Goal: Task Accomplishment & Management: Manage account settings

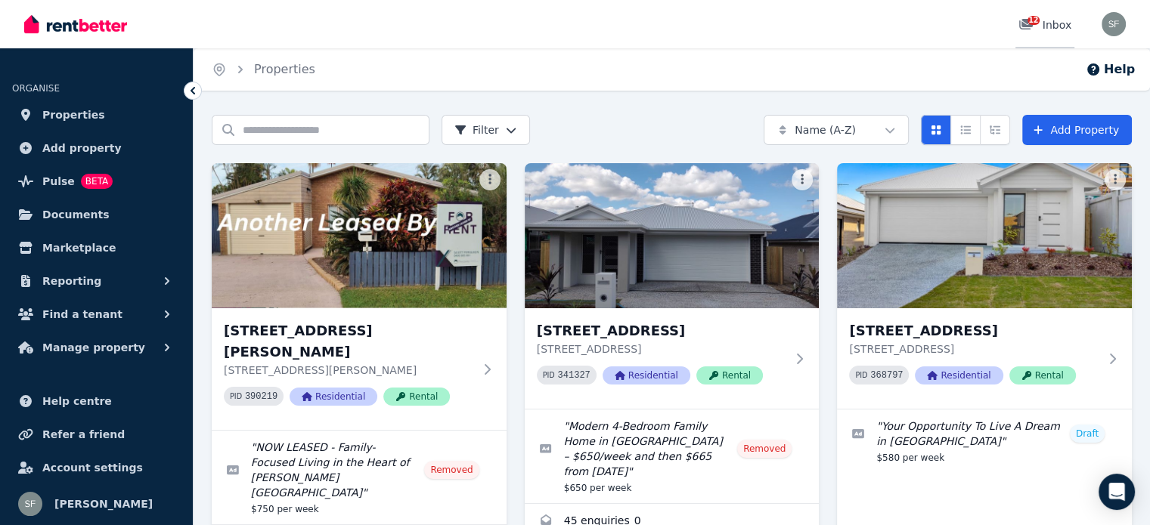
click at [1044, 33] on link "12 Inbox" at bounding box center [1044, 24] width 59 height 48
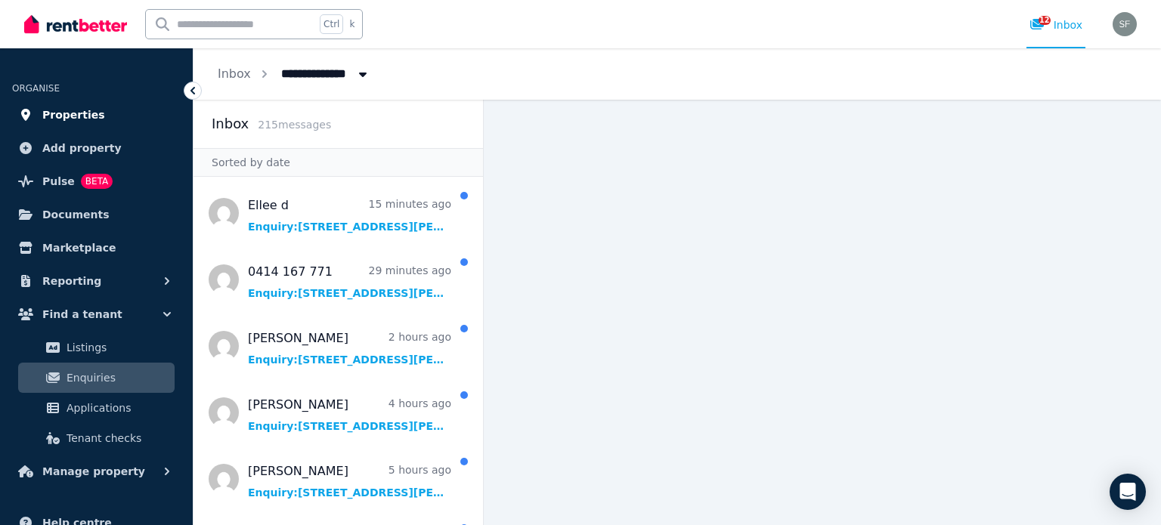
click at [79, 108] on span "Properties" at bounding box center [73, 115] width 63 height 18
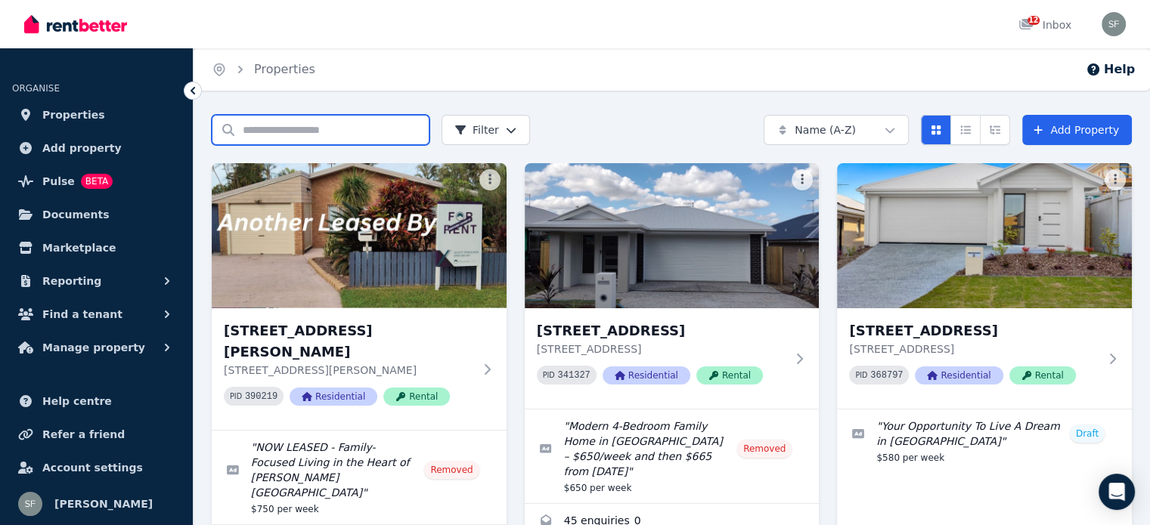
click at [281, 130] on input "Search properties" at bounding box center [321, 130] width 218 height 30
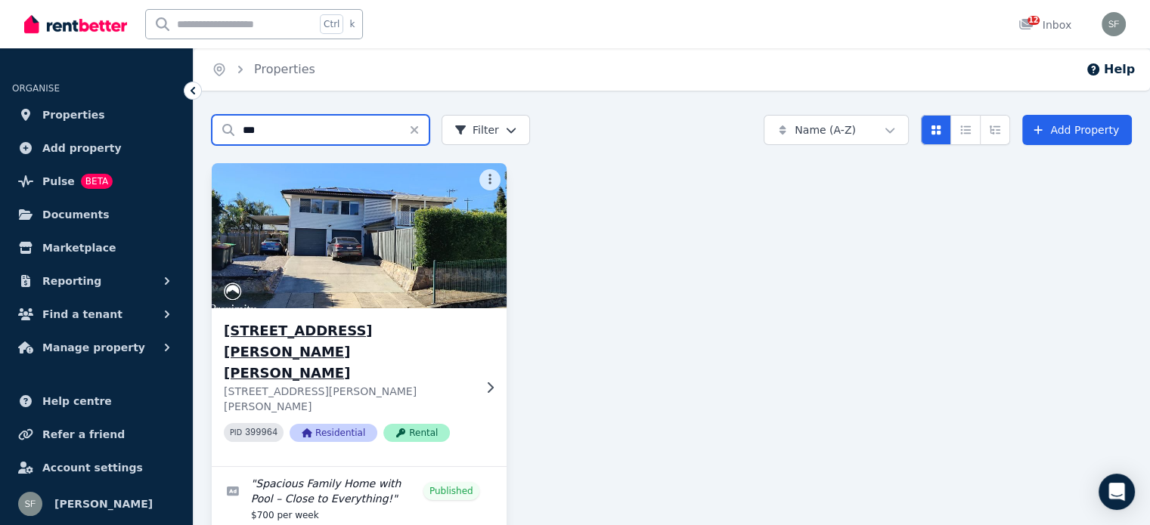
type input "***"
click at [317, 296] on img at bounding box center [358, 235] width 309 height 153
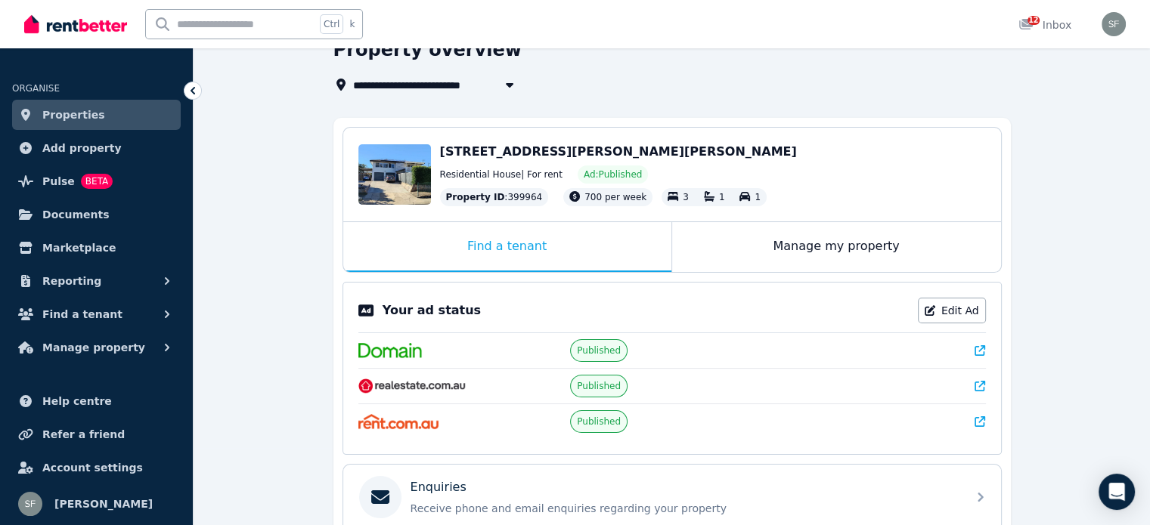
scroll to position [69, 0]
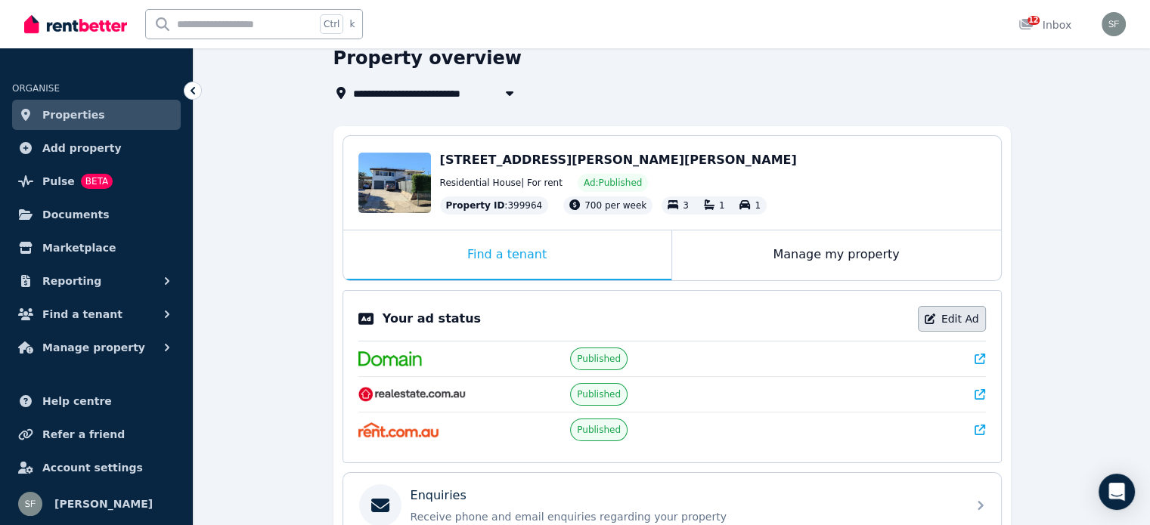
click at [946, 319] on link "Edit Ad" at bounding box center [952, 319] width 68 height 26
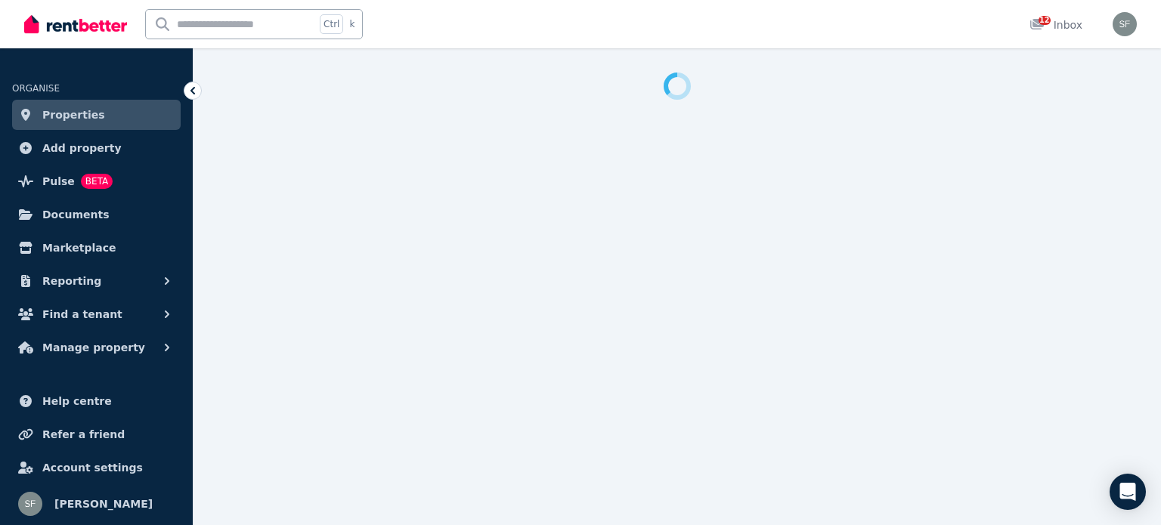
select select "***"
select select "**********"
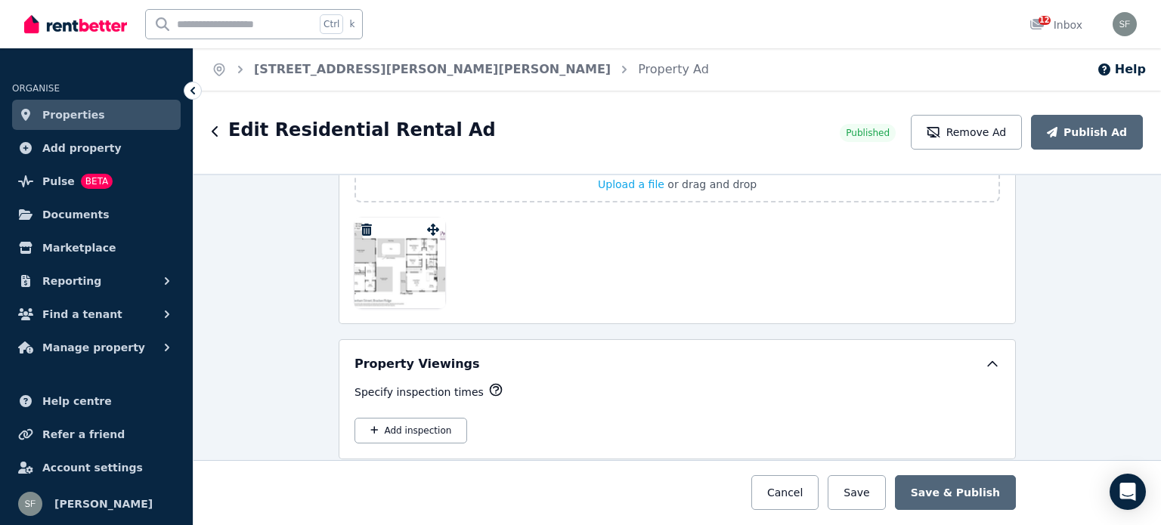
scroll to position [2366, 0]
click at [439, 424] on button "Add inspection" at bounding box center [410, 432] width 113 height 26
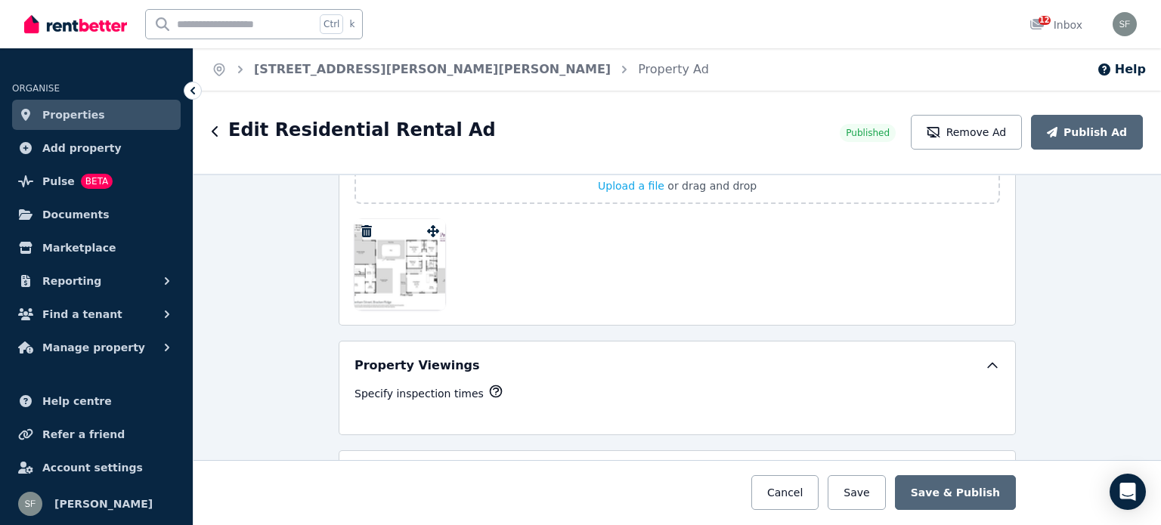
select select "**"
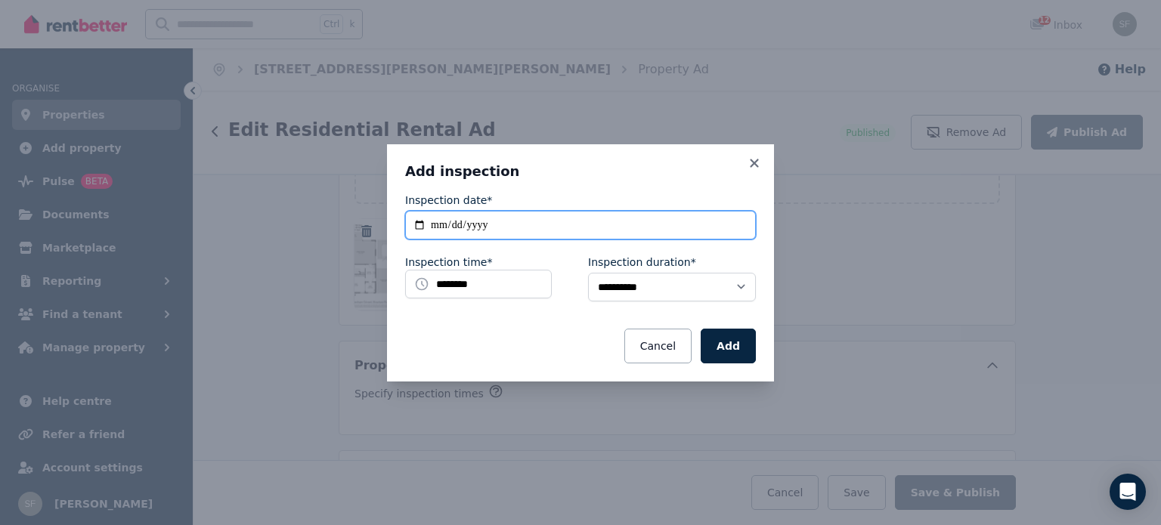
click at [552, 221] on input "**********" at bounding box center [580, 225] width 351 height 29
click at [413, 225] on input "**********" at bounding box center [580, 225] width 351 height 29
type input "**********"
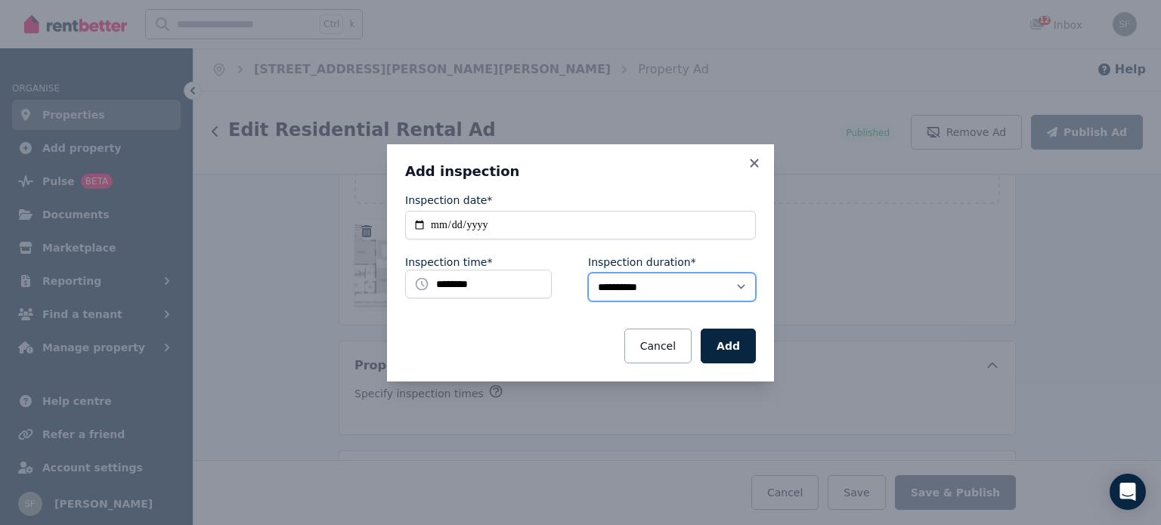
click at [719, 285] on select "**********" at bounding box center [672, 287] width 168 height 29
select select "**"
click at [588, 273] on select "**********" at bounding box center [672, 287] width 168 height 29
click at [723, 347] on button "Add" at bounding box center [728, 346] width 55 height 35
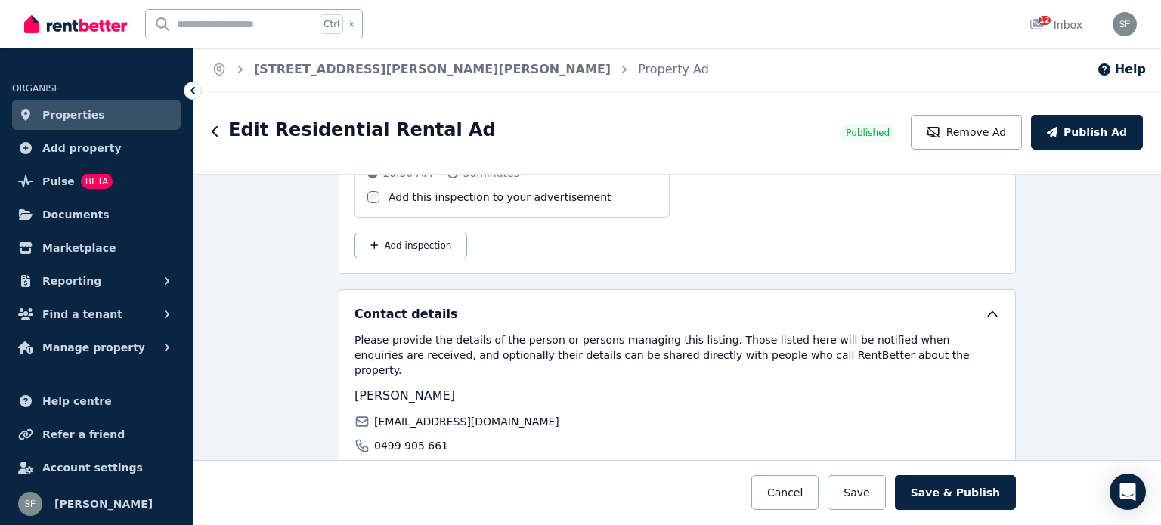
scroll to position [2669, 0]
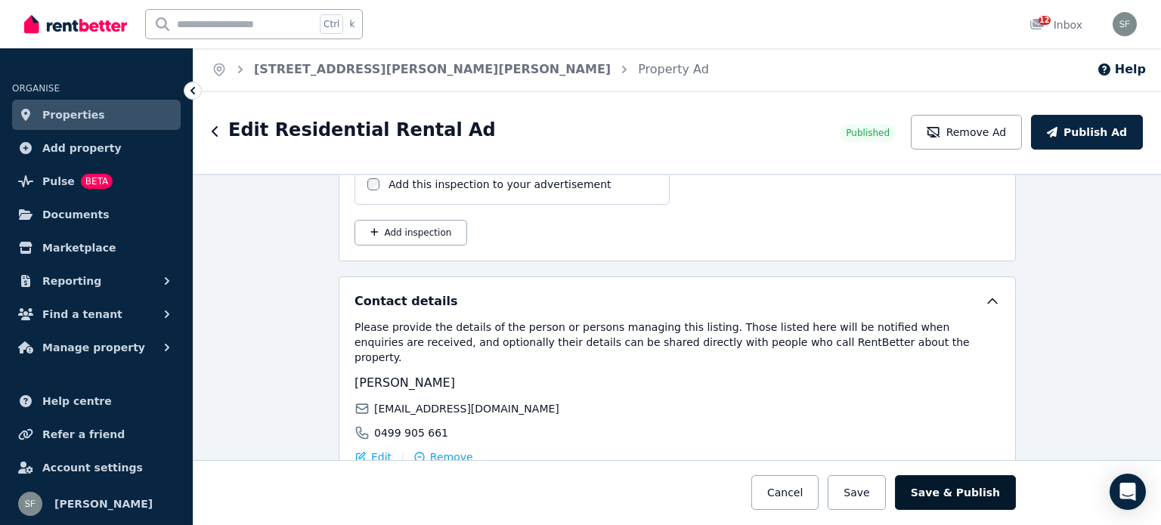
click at [950, 487] on button "Save & Publish" at bounding box center [955, 492] width 121 height 35
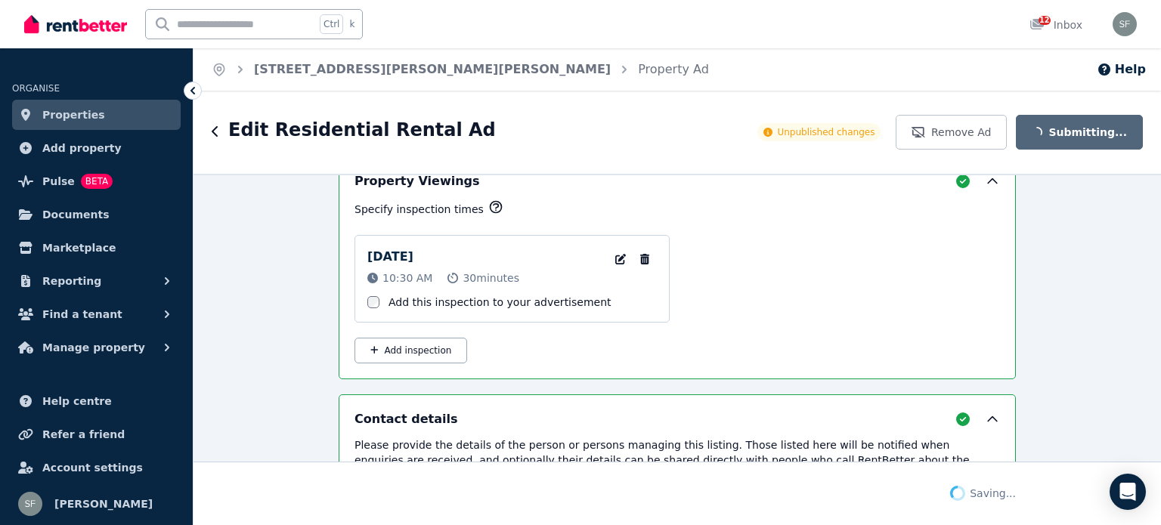
scroll to position [2787, 0]
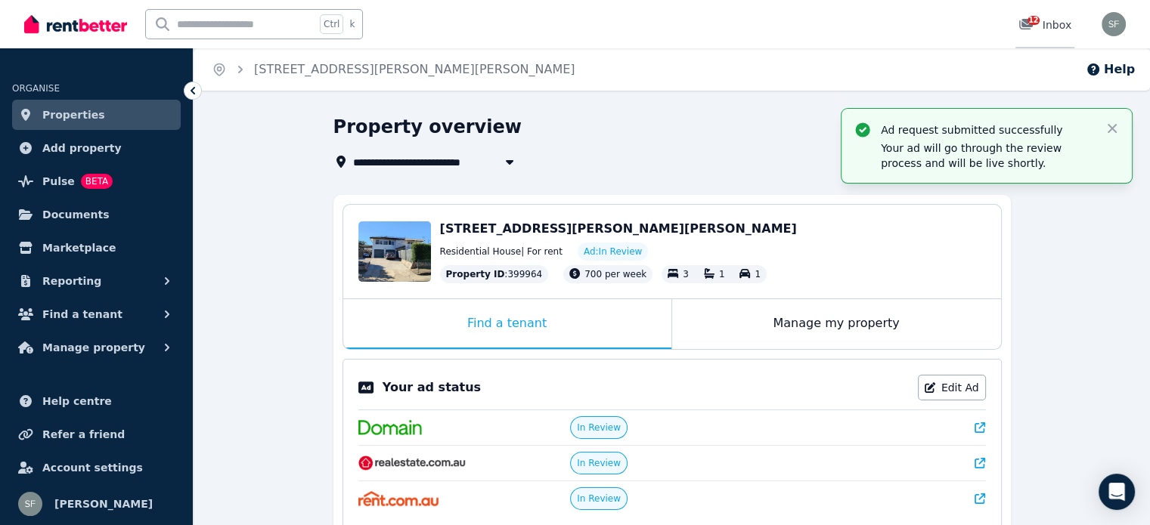
click at [1054, 26] on div "12 Inbox" at bounding box center [1044, 24] width 53 height 15
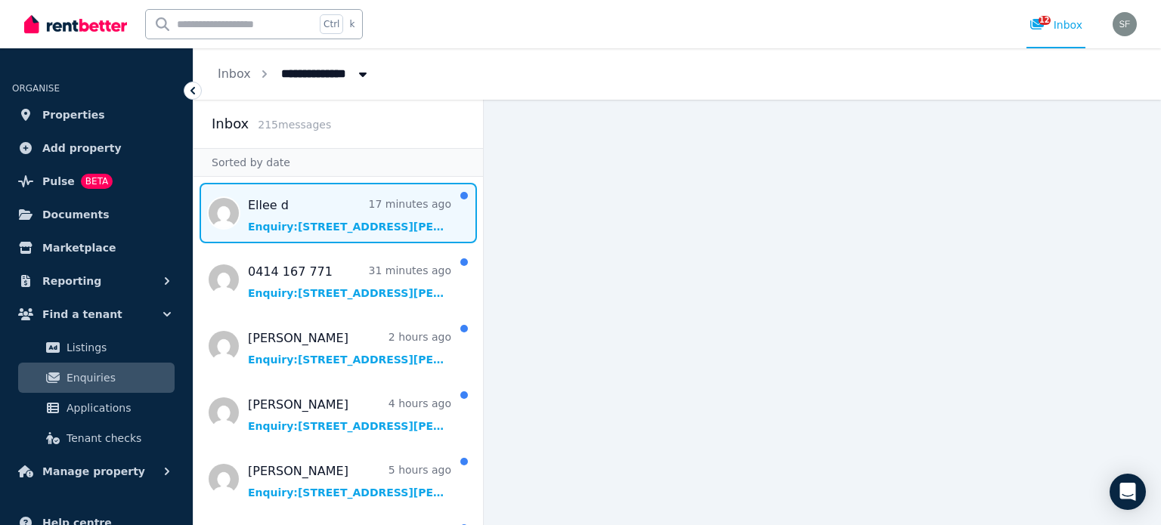
click at [340, 221] on span "Message list" at bounding box center [337, 213] width 289 height 60
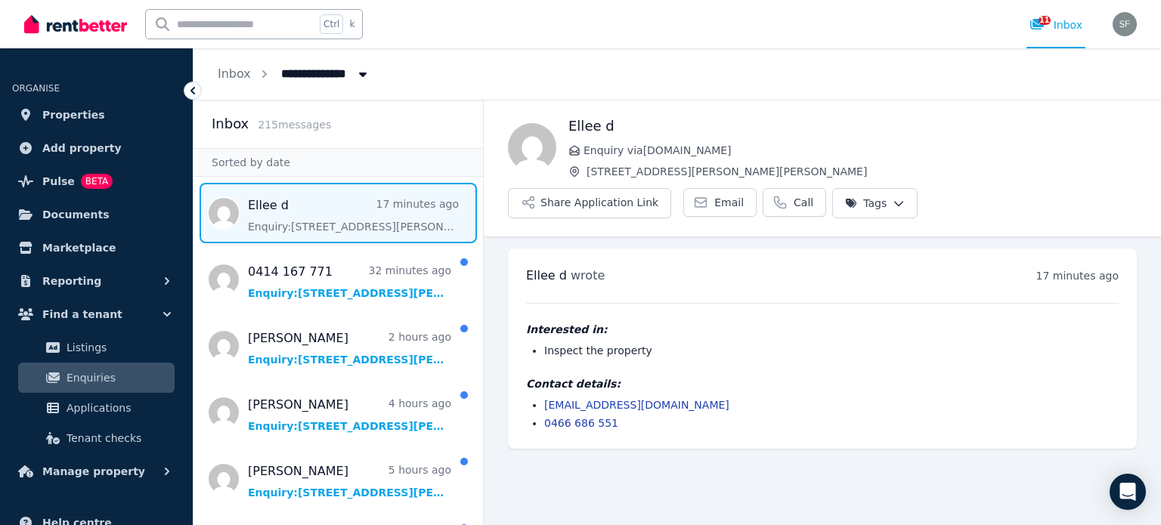
click at [618, 131] on h1 "Ellee d" at bounding box center [852, 126] width 568 height 21
drag, startPoint x: 618, startPoint y: 123, endPoint x: 569, endPoint y: 122, distance: 49.1
click at [569, 122] on h1 "Ellee d" at bounding box center [852, 126] width 568 height 21
drag, startPoint x: 683, startPoint y: 367, endPoint x: 545, endPoint y: 362, distance: 137.7
click at [545, 398] on li "[EMAIL_ADDRESS][DOMAIN_NAME]" at bounding box center [831, 405] width 574 height 15
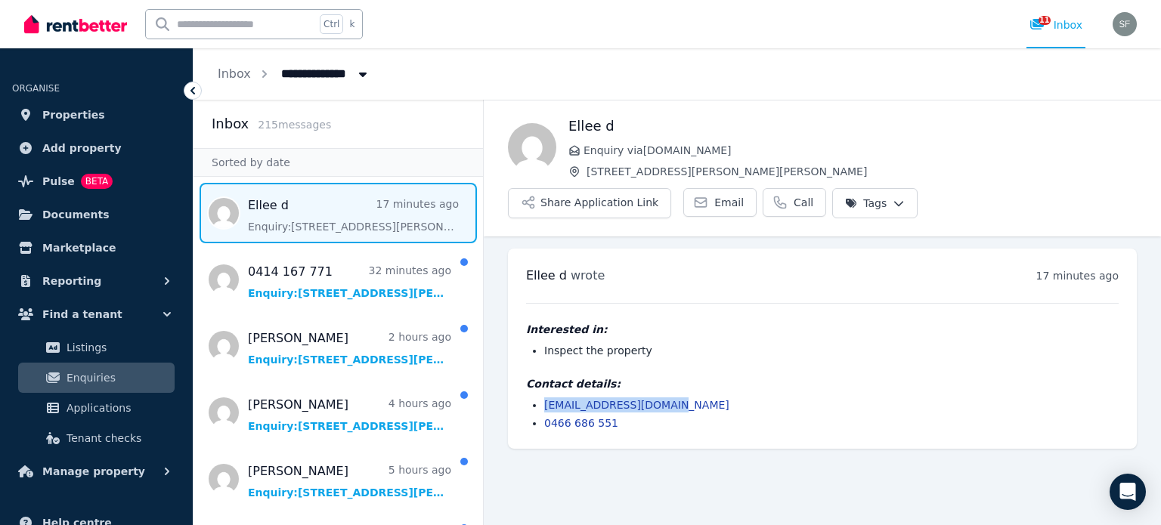
copy link "[EMAIL_ADDRESS][DOMAIN_NAME]"
click at [626, 416] on li "0466 686 551" at bounding box center [831, 423] width 574 height 15
drag, startPoint x: 617, startPoint y: 385, endPoint x: 543, endPoint y: 385, distance: 74.1
click at [543, 398] on ul "elleedivic@hotmail.com 0466 686 551" at bounding box center [822, 414] width 593 height 33
copy link "0466 686 551"
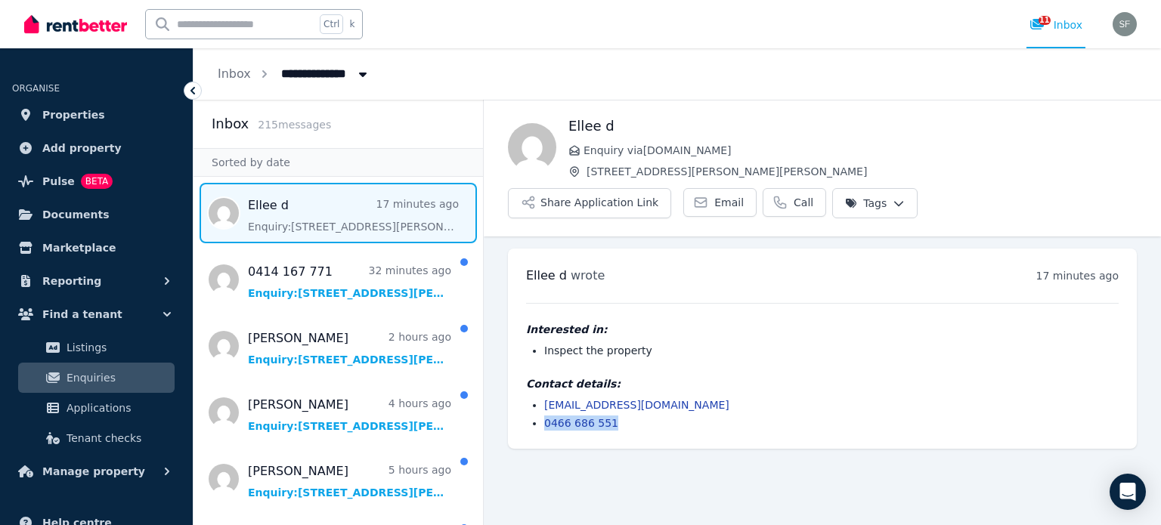
drag, startPoint x: 700, startPoint y: 150, endPoint x: 584, endPoint y: 146, distance: 115.7
click at [584, 146] on span "Enquiry via [DOMAIN_NAME]" at bounding box center [859, 150] width 553 height 15
copy span "Enquiry via [DOMAIN_NAME]"
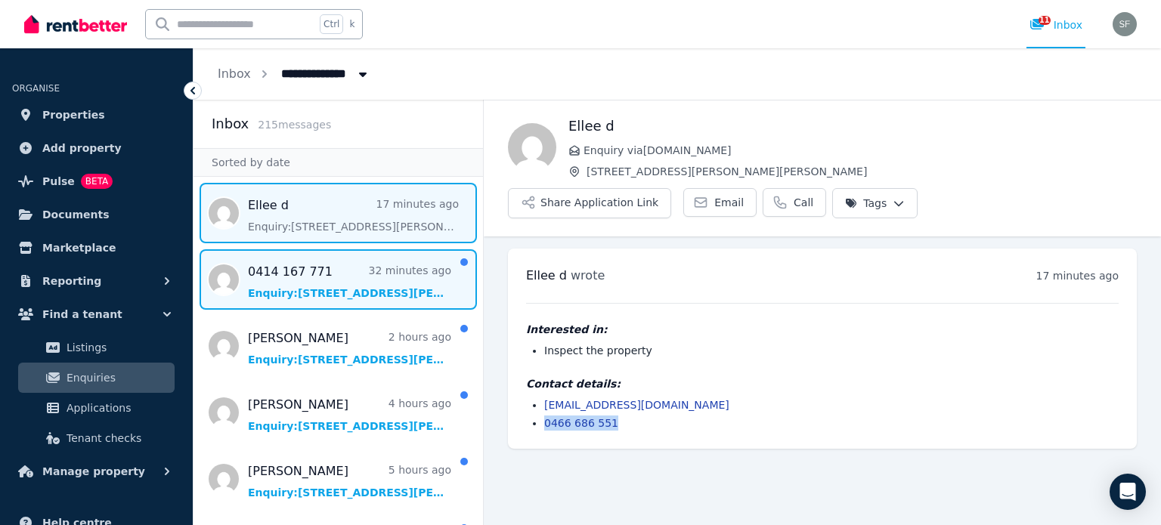
click at [327, 279] on span "Message list" at bounding box center [337, 279] width 289 height 60
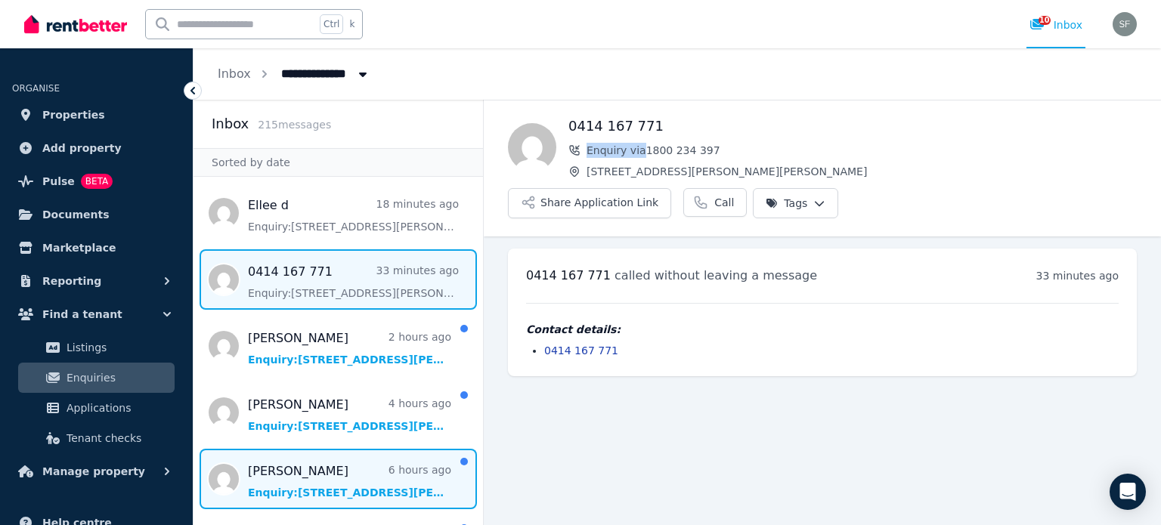
click at [353, 466] on span "Message list" at bounding box center [337, 479] width 289 height 60
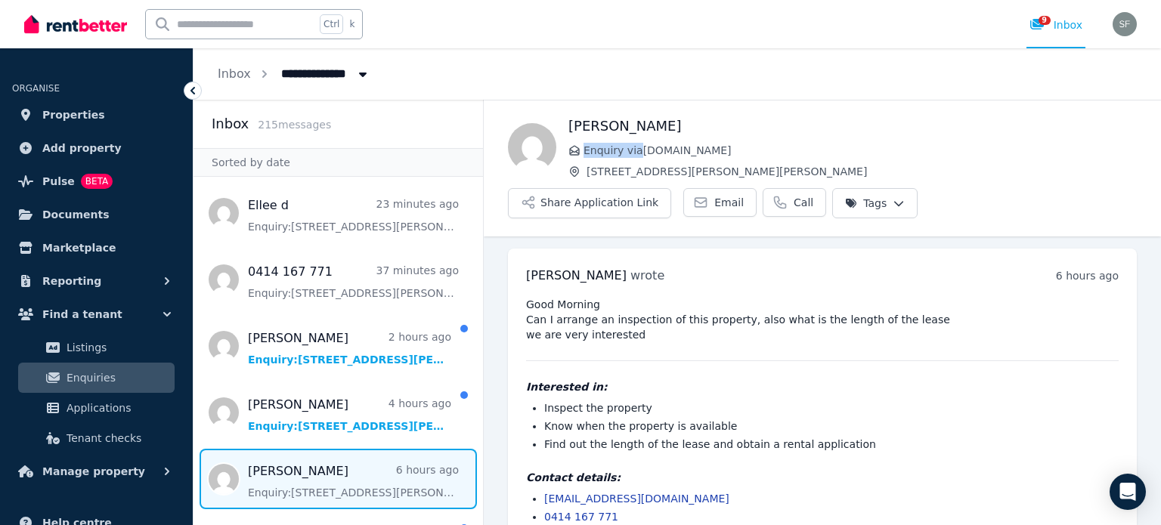
drag, startPoint x: 675, startPoint y: 129, endPoint x: 571, endPoint y: 126, distance: 104.3
click at [571, 126] on h1 "[PERSON_NAME]" at bounding box center [852, 126] width 568 height 21
copy h1 "[PERSON_NAME]"
drag, startPoint x: 652, startPoint y: 459, endPoint x: 545, endPoint y: 458, distance: 107.3
click at [545, 491] on li "quillyd68@gmail.com" at bounding box center [831, 498] width 574 height 15
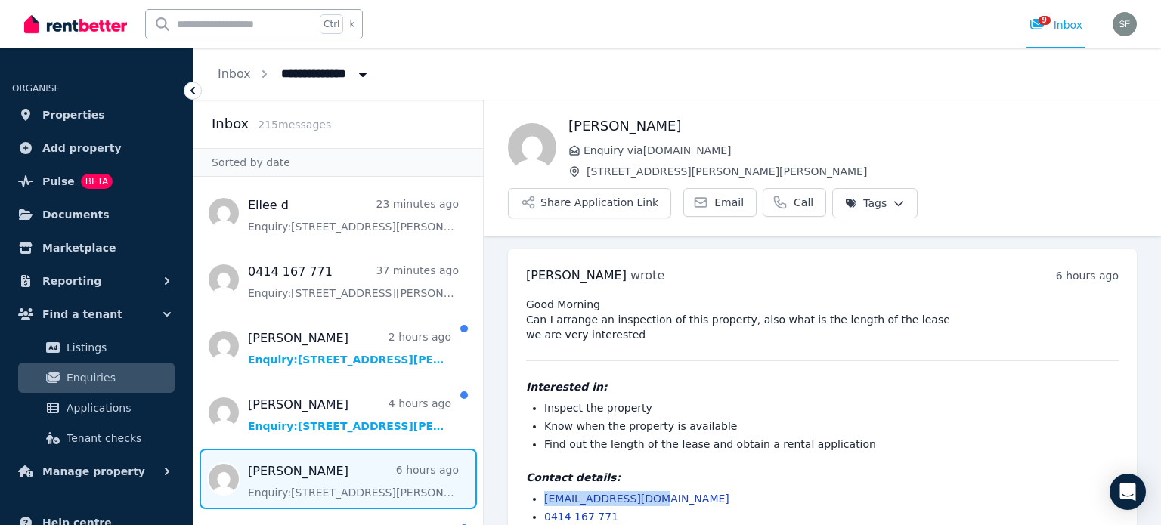
copy link "quillyd68@gmail.com"
drag, startPoint x: 622, startPoint y: 475, endPoint x: 544, endPoint y: 483, distance: 78.3
click at [544, 509] on li "0414 167 771" at bounding box center [831, 516] width 574 height 15
copy link "0414 167 771"
drag, startPoint x: 720, startPoint y: 153, endPoint x: 583, endPoint y: 150, distance: 136.1
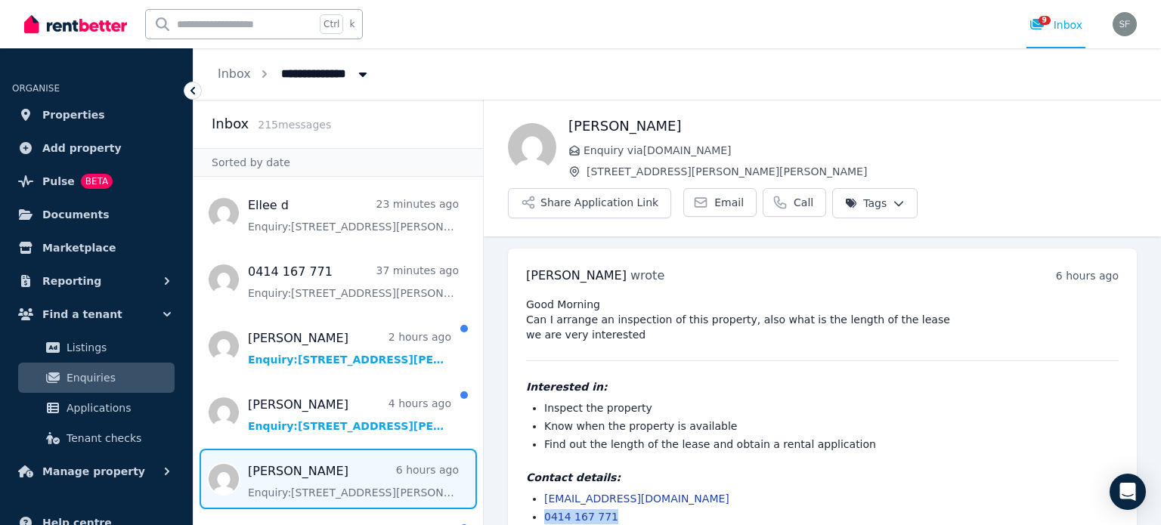
click at [583, 150] on span "Enquiry via [DOMAIN_NAME]" at bounding box center [859, 150] width 553 height 15
copy span "Enquiry via [DOMAIN_NAME]"
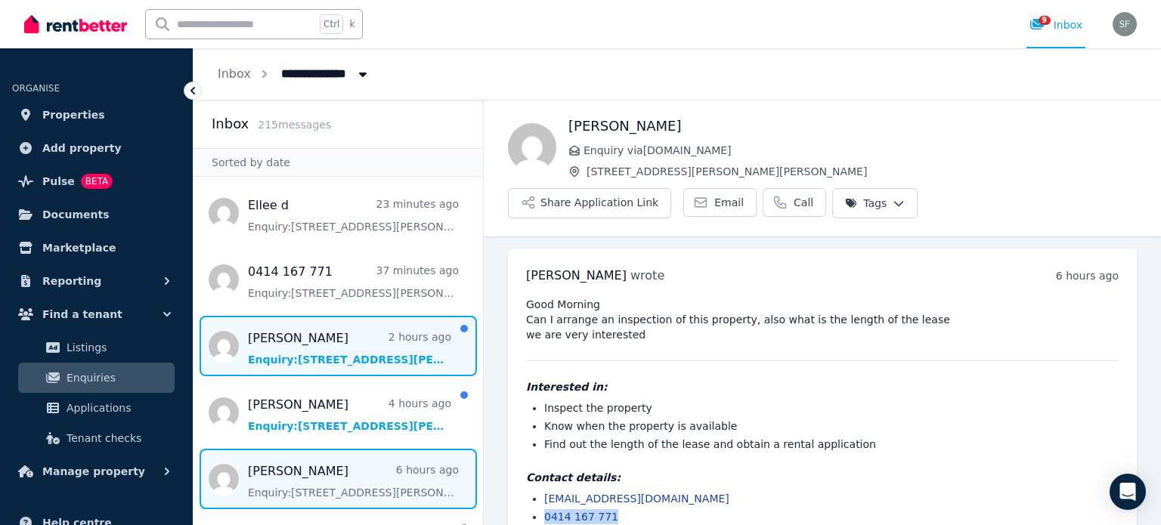
click at [319, 349] on span "Message list" at bounding box center [337, 346] width 289 height 60
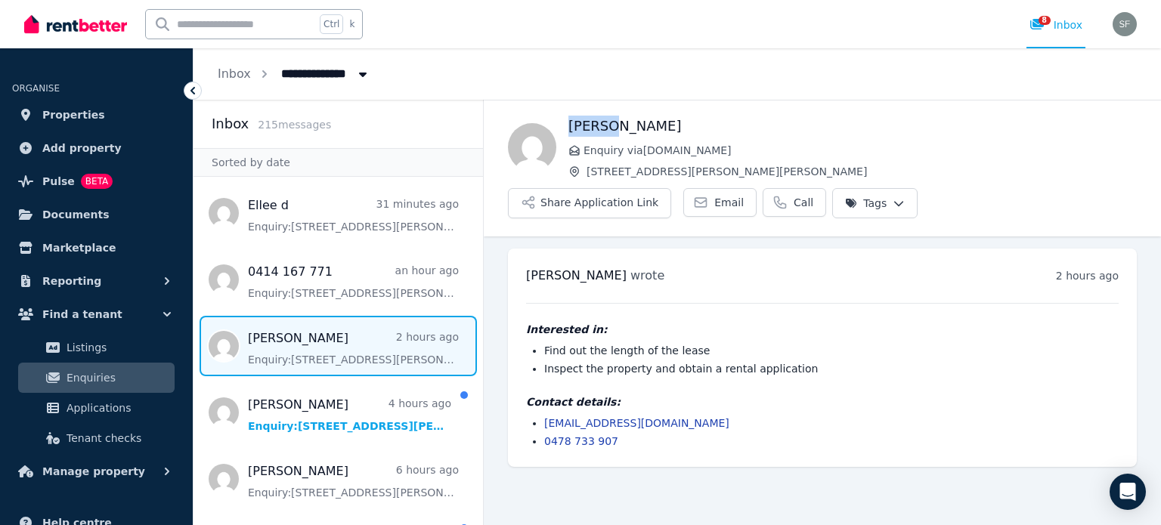
drag, startPoint x: 611, startPoint y: 120, endPoint x: 568, endPoint y: 125, distance: 43.3
click at [568, 125] on h1 "[PERSON_NAME]" at bounding box center [852, 126] width 568 height 21
copy h1 "[PERSON_NAME]"
drag, startPoint x: 674, startPoint y: 386, endPoint x: 545, endPoint y: 383, distance: 129.3
click at [545, 416] on li "millieehrke32@gmail.com" at bounding box center [831, 423] width 574 height 15
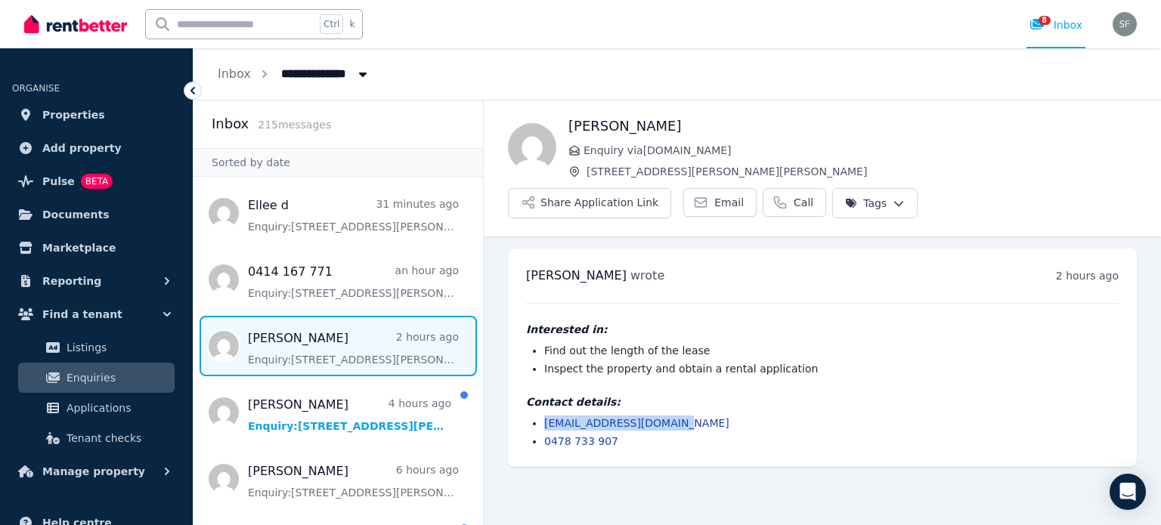
copy link "millieehrke32@gmail.com"
drag, startPoint x: 611, startPoint y: 405, endPoint x: 544, endPoint y: 398, distance: 66.9
click at [544, 434] on li "0478 733 907" at bounding box center [831, 441] width 574 height 15
copy link "0478 733 907"
drag, startPoint x: 723, startPoint y: 148, endPoint x: 585, endPoint y: 149, distance: 138.3
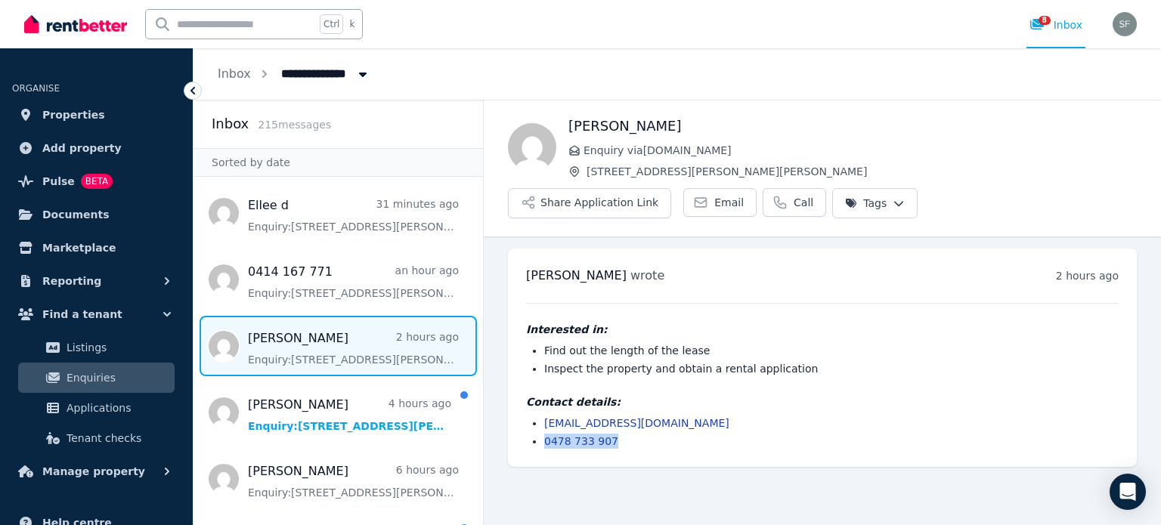
click at [585, 149] on span "Enquiry via [DOMAIN_NAME]" at bounding box center [859, 150] width 553 height 15
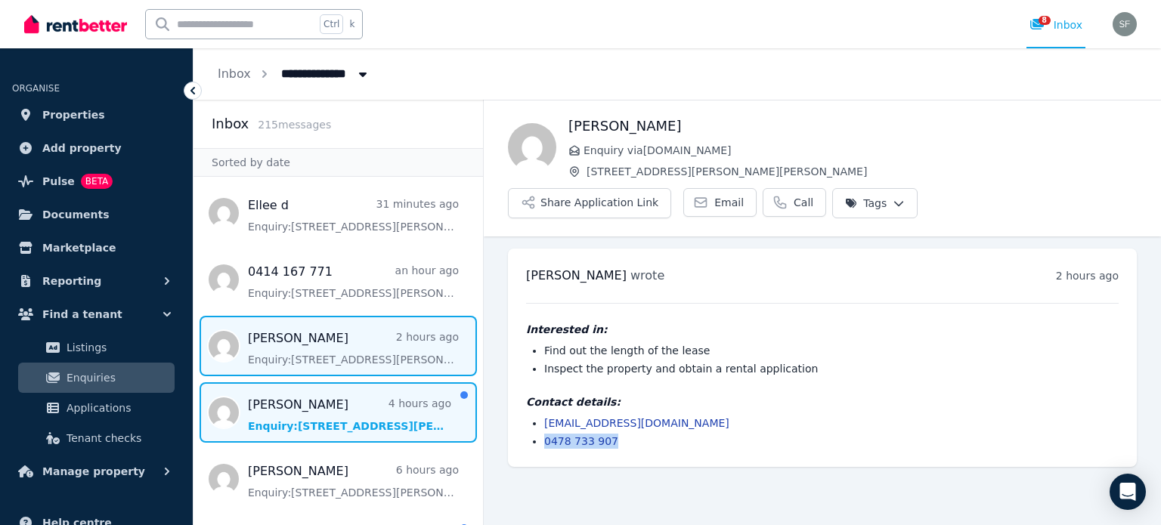
click at [305, 414] on span "Message list" at bounding box center [337, 412] width 289 height 60
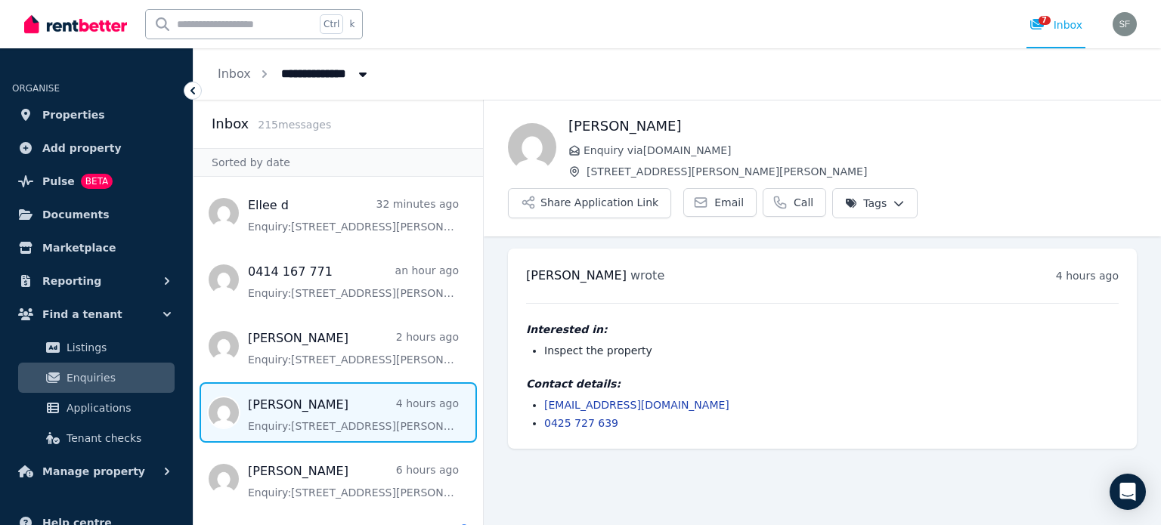
click at [639, 123] on h1 "[PERSON_NAME]" at bounding box center [852, 126] width 568 height 21
drag, startPoint x: 639, startPoint y: 123, endPoint x: 568, endPoint y: 122, distance: 70.3
click at [568, 122] on h1 "[PERSON_NAME]" at bounding box center [852, 126] width 568 height 21
drag, startPoint x: 670, startPoint y: 366, endPoint x: 540, endPoint y: 371, distance: 130.9
click at [540, 398] on ul "jaikenmu@hotmail.com 0425 727 639" at bounding box center [822, 414] width 593 height 33
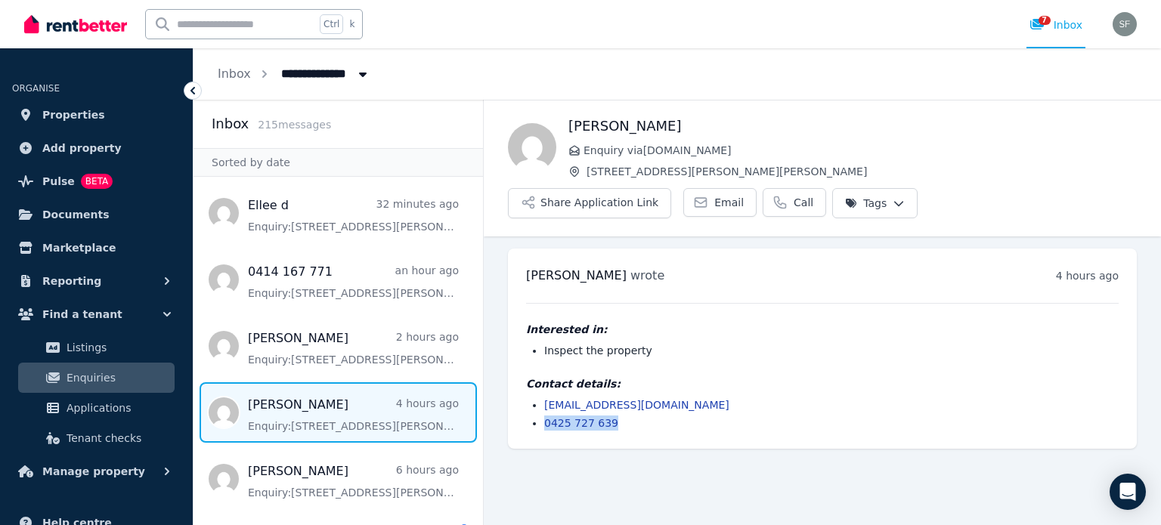
drag, startPoint x: 611, startPoint y: 389, endPoint x: 544, endPoint y: 388, distance: 67.3
click at [544, 416] on li "0425 727 639" at bounding box center [831, 423] width 574 height 15
drag, startPoint x: 725, startPoint y: 150, endPoint x: 583, endPoint y: 150, distance: 141.3
click at [583, 150] on span "Enquiry via [DOMAIN_NAME]" at bounding box center [859, 150] width 553 height 15
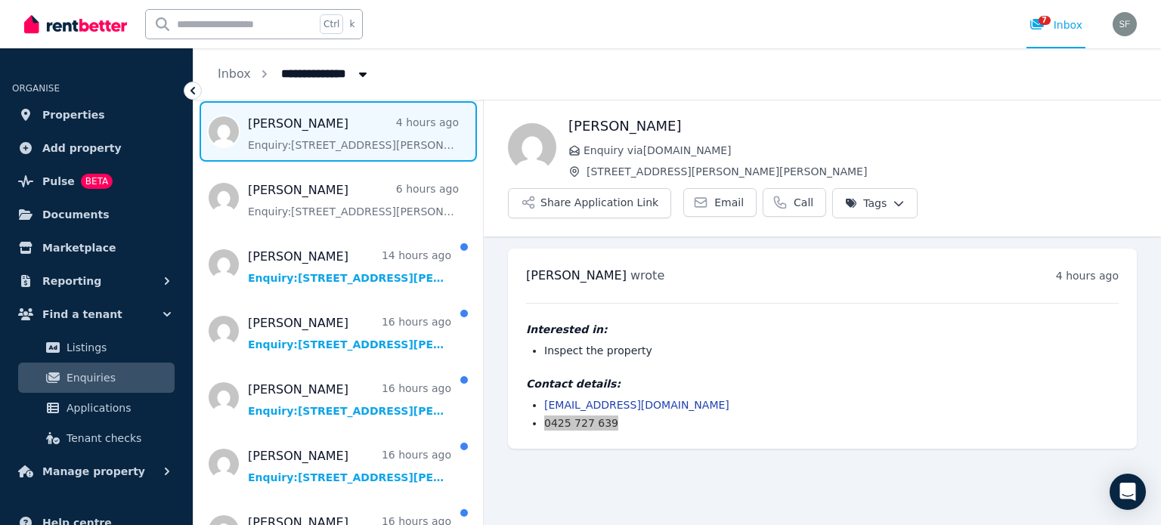
scroll to position [302, 0]
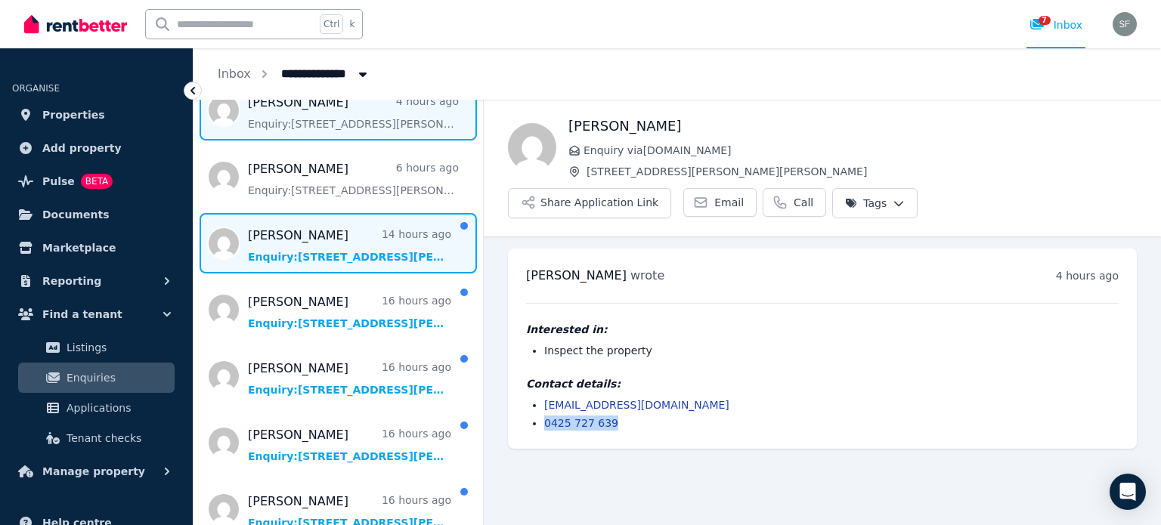
click at [296, 258] on span "Message list" at bounding box center [337, 243] width 289 height 60
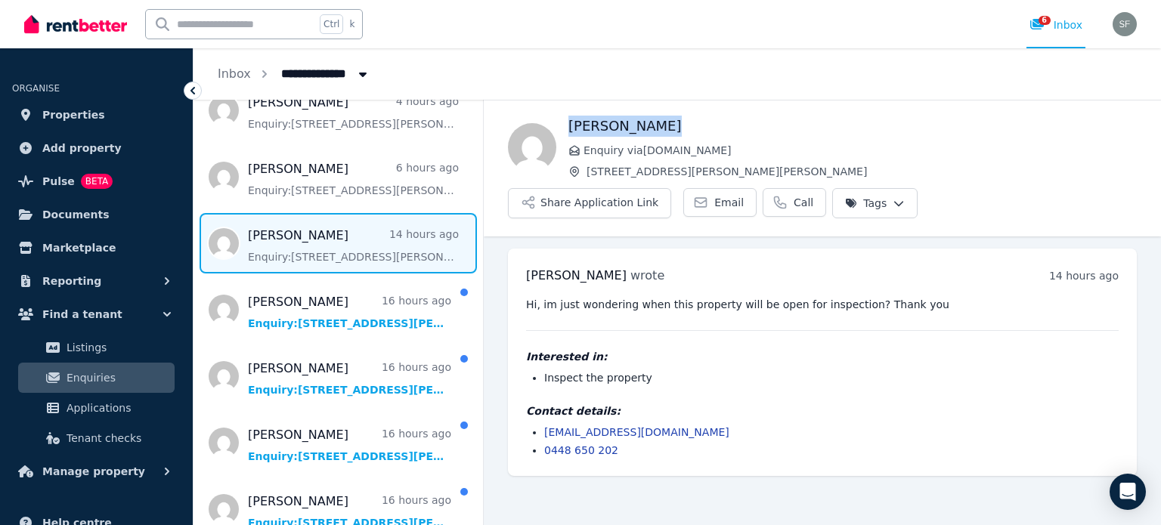
drag, startPoint x: 668, startPoint y: 122, endPoint x: 569, endPoint y: 128, distance: 99.2
click at [569, 128] on h1 "[PERSON_NAME]" at bounding box center [852, 126] width 568 height 21
drag, startPoint x: 671, startPoint y: 393, endPoint x: 543, endPoint y: 386, distance: 128.7
click at [543, 425] on ul "lauraciara2@gmail.com 0448 650 202" at bounding box center [822, 441] width 593 height 33
drag, startPoint x: 623, startPoint y: 415, endPoint x: 540, endPoint y: 413, distance: 83.2
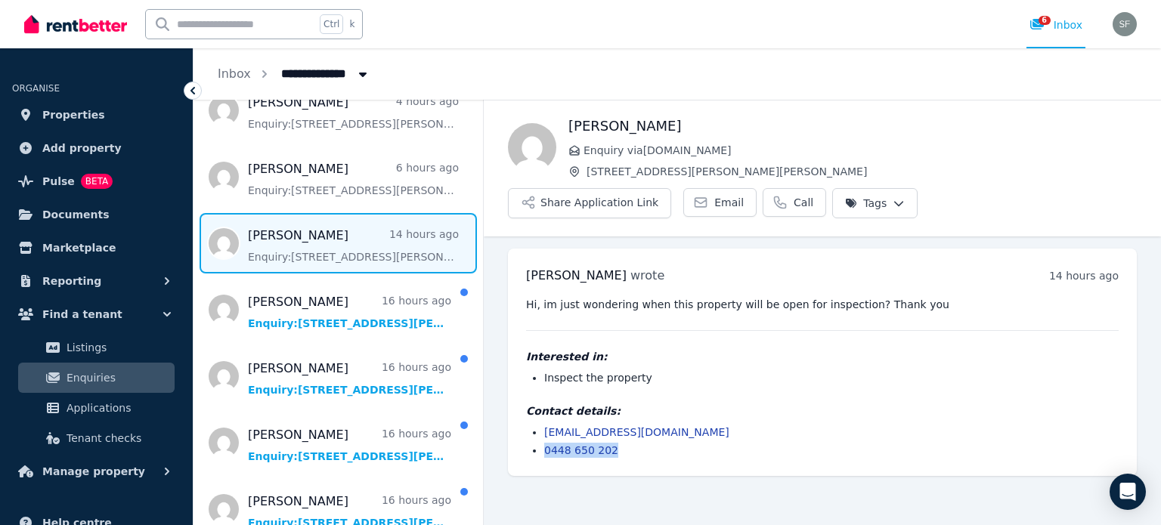
click at [540, 425] on ul "lauraciara2@gmail.com 0448 650 202" at bounding box center [822, 441] width 593 height 33
drag, startPoint x: 727, startPoint y: 148, endPoint x: 582, endPoint y: 152, distance: 145.2
click at [582, 152] on p "Enquiry via [DOMAIN_NAME]" at bounding box center [852, 150] width 568 height 15
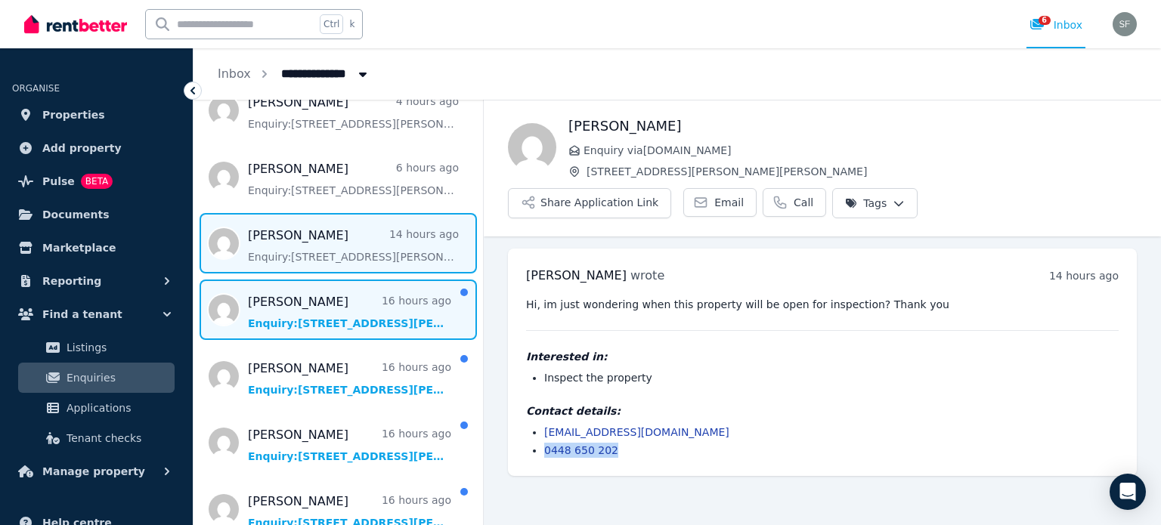
click at [333, 305] on span "Message list" at bounding box center [337, 310] width 289 height 60
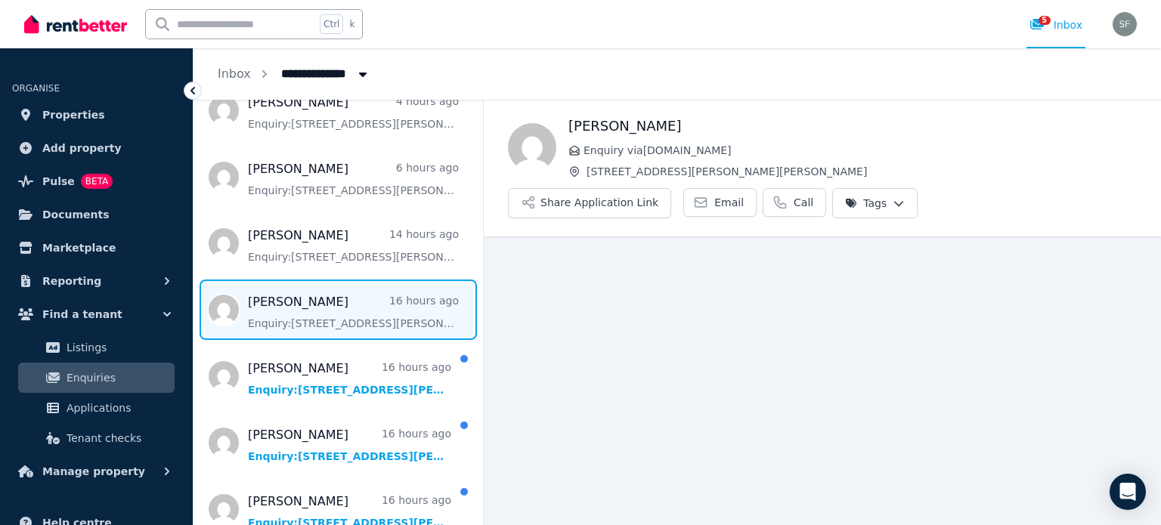
click at [632, 120] on h1 "[PERSON_NAME]" at bounding box center [852, 126] width 568 height 21
drag, startPoint x: 629, startPoint y: 122, endPoint x: 568, endPoint y: 126, distance: 60.6
click at [568, 126] on h1 "[PERSON_NAME]" at bounding box center [852, 126] width 568 height 21
click at [373, 308] on span "Message list" at bounding box center [337, 310] width 289 height 60
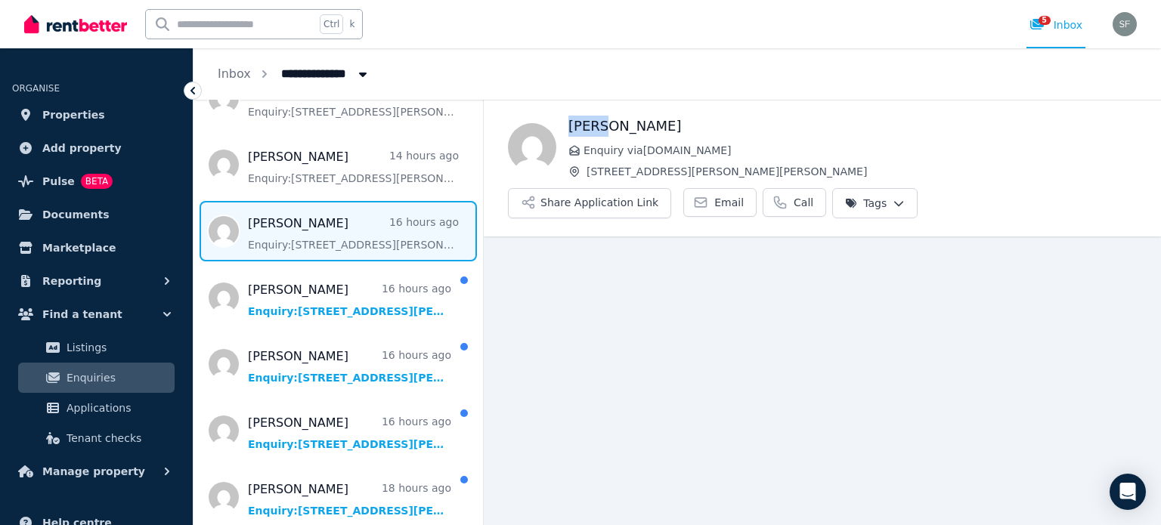
scroll to position [453, 0]
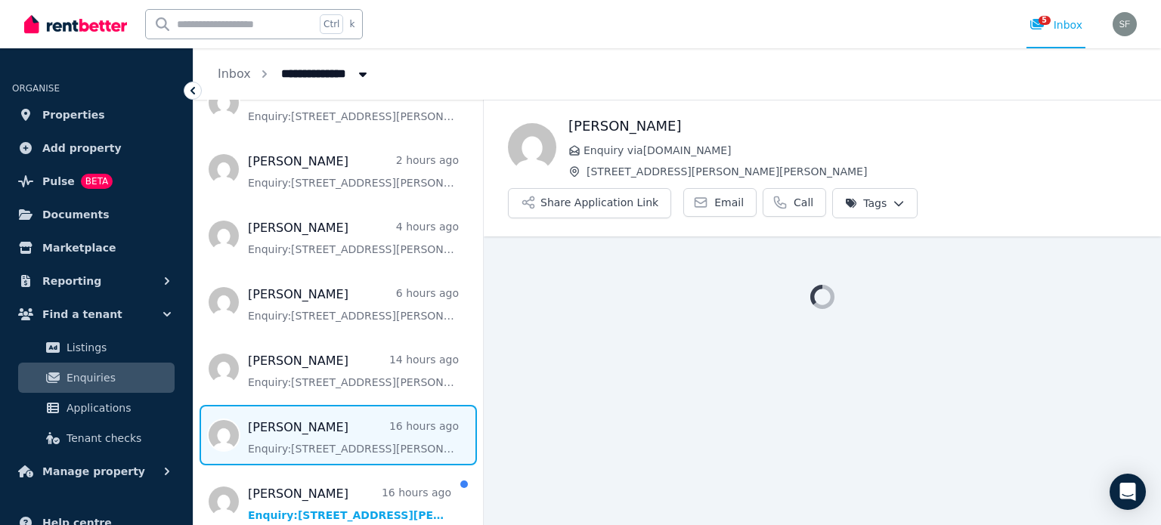
scroll to position [227, 0]
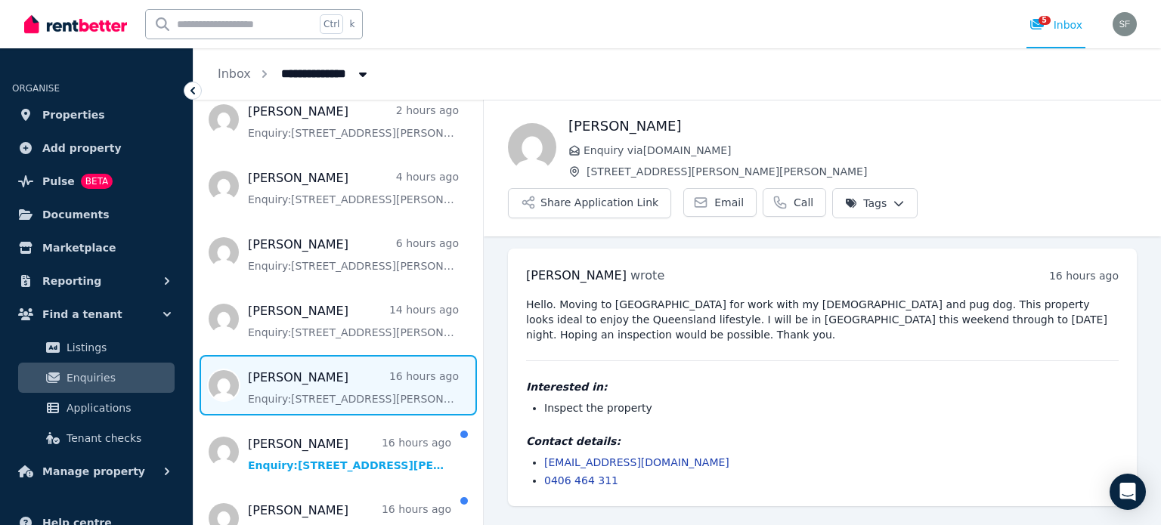
click at [647, 135] on h1 "[PERSON_NAME]" at bounding box center [852, 126] width 568 height 21
drag, startPoint x: 689, startPoint y: 414, endPoint x: 541, endPoint y: 413, distance: 148.1
click at [541, 455] on ul "[EMAIL_ADDRESS][DOMAIN_NAME] 0406 464 311" at bounding box center [822, 471] width 593 height 33
copy link "[EMAIL_ADDRESS][DOMAIN_NAME]"
click at [634, 473] on li "0406 464 311" at bounding box center [831, 480] width 574 height 15
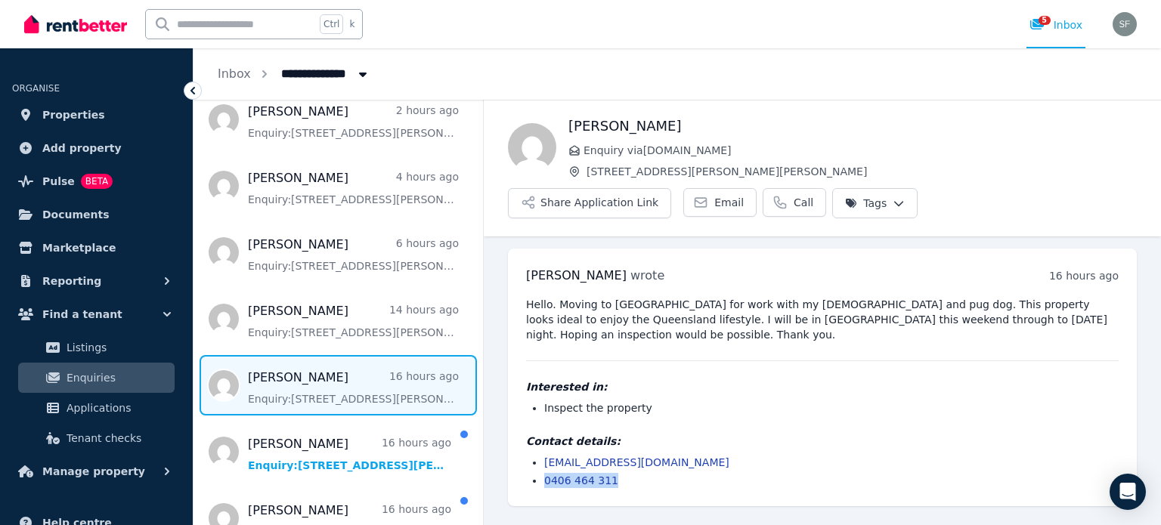
drag, startPoint x: 614, startPoint y: 427, endPoint x: 540, endPoint y: 429, distance: 74.1
click at [540, 455] on ul "[EMAIL_ADDRESS][DOMAIN_NAME] 0406 464 311" at bounding box center [822, 471] width 593 height 33
copy link "0406 464 311"
drag, startPoint x: 726, startPoint y: 150, endPoint x: 585, endPoint y: 156, distance: 140.7
click at [585, 156] on span "Enquiry via [DOMAIN_NAME]" at bounding box center [859, 150] width 553 height 15
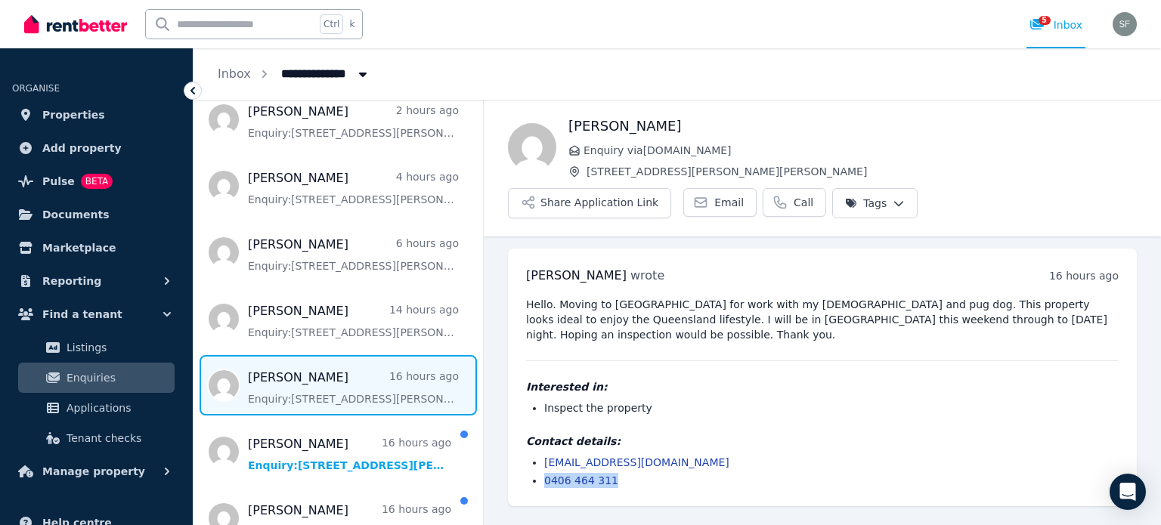
copy span "Enquiry via [DOMAIN_NAME]"
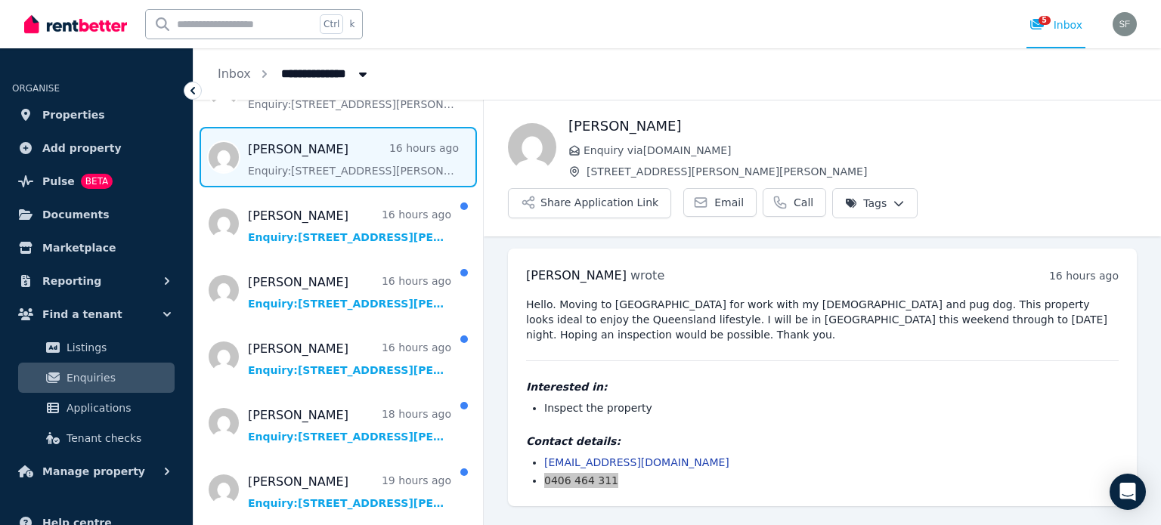
scroll to position [453, 0]
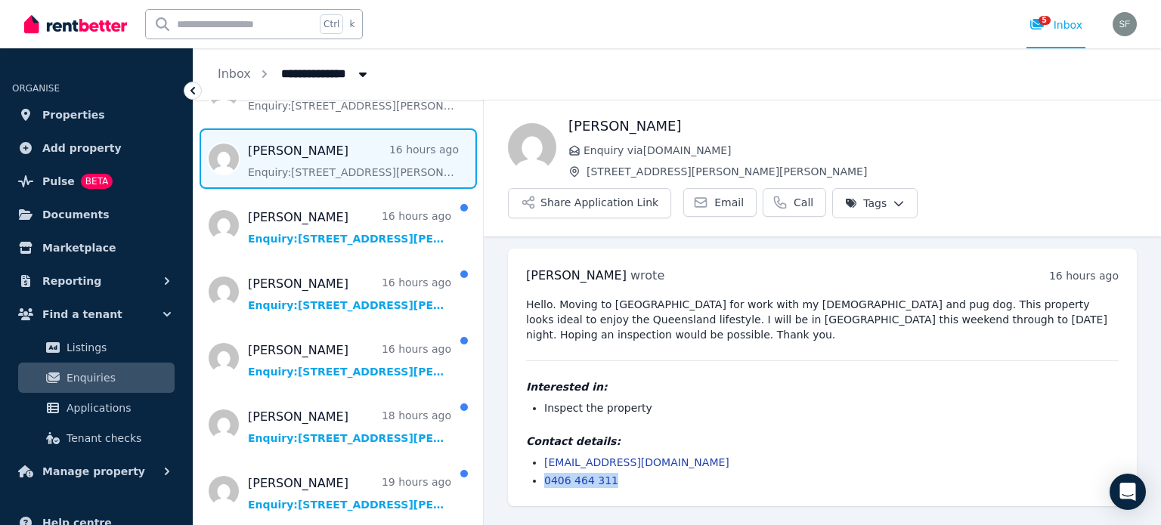
click at [883, 27] on div "Ctrl k 5 Inbox" at bounding box center [554, 24] width 1061 height 48
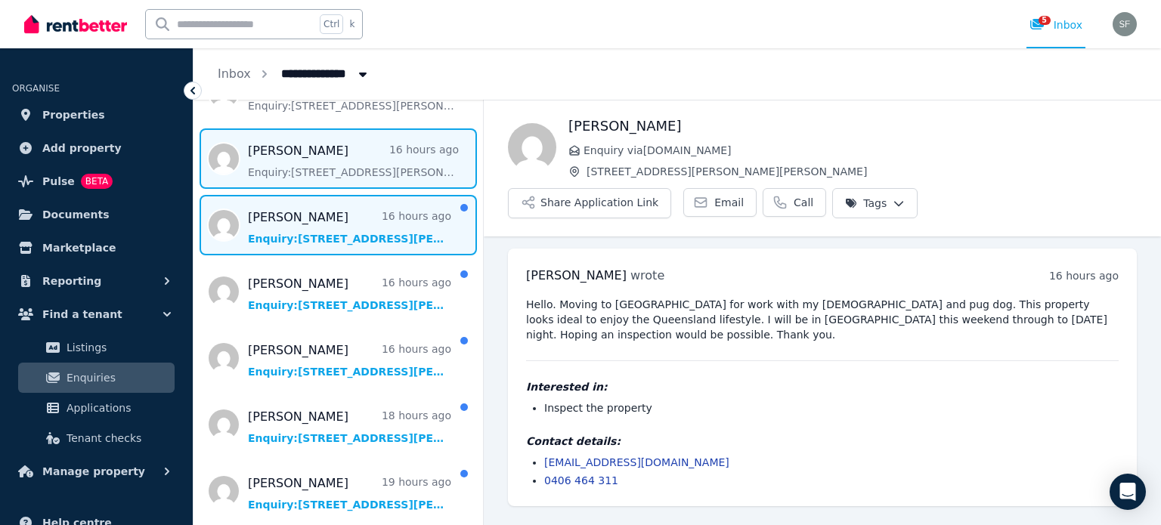
click at [330, 218] on span "Message list" at bounding box center [337, 225] width 289 height 60
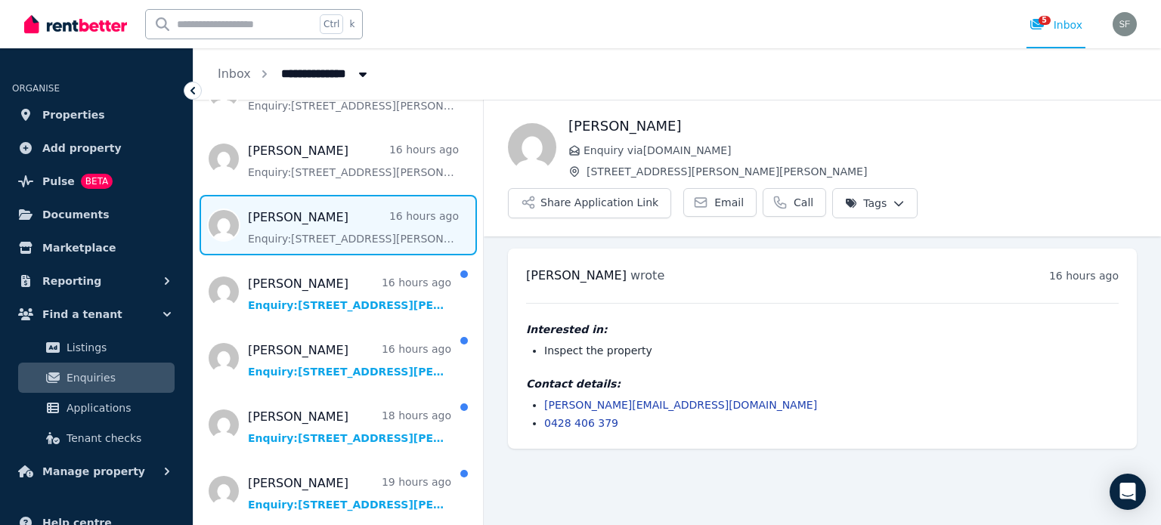
drag, startPoint x: 675, startPoint y: 126, endPoint x: 568, endPoint y: 128, distance: 106.6
click at [568, 128] on h1 "[PERSON_NAME]" at bounding box center [852, 126] width 568 height 21
copy h1 "[PERSON_NAME]"
drag, startPoint x: 723, startPoint y: 386, endPoint x: 709, endPoint y: 380, distance: 15.6
click at [723, 416] on li "0428 406 379" at bounding box center [831, 423] width 574 height 15
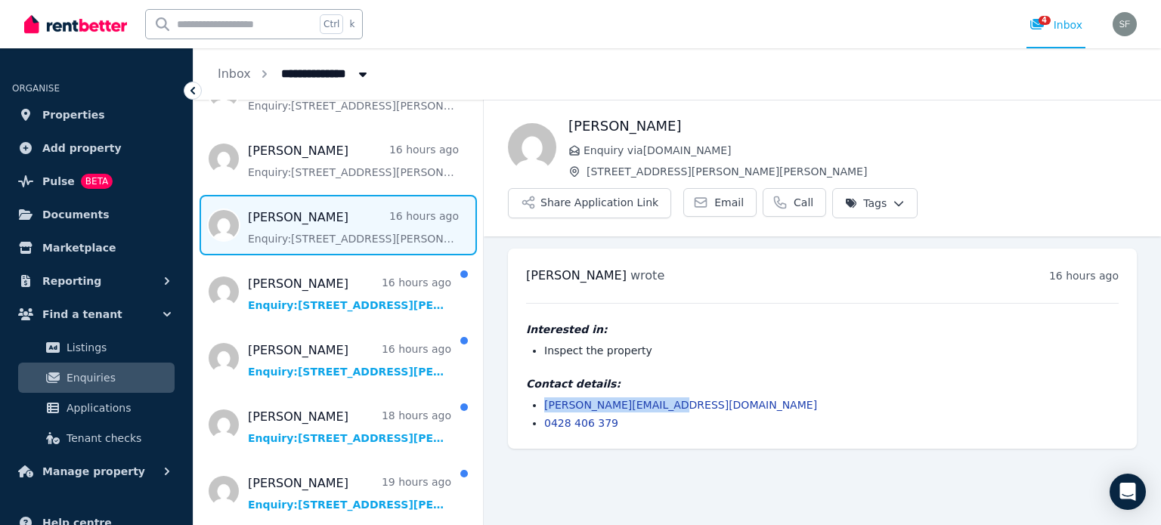
drag, startPoint x: 662, startPoint y: 367, endPoint x: 544, endPoint y: 368, distance: 117.9
click at [544, 398] on li "[PERSON_NAME][EMAIL_ADDRESS][DOMAIN_NAME]" at bounding box center [831, 405] width 574 height 15
copy link "[PERSON_NAME][EMAIL_ADDRESS][DOMAIN_NAME]"
click at [642, 393] on div "[PERSON_NAME] wrote 16 hours ago 7:35 pm [DATE][DATE] Interested in: Inspect th…" at bounding box center [822, 349] width 629 height 200
drag, startPoint x: 621, startPoint y: 385, endPoint x: 545, endPoint y: 385, distance: 75.6
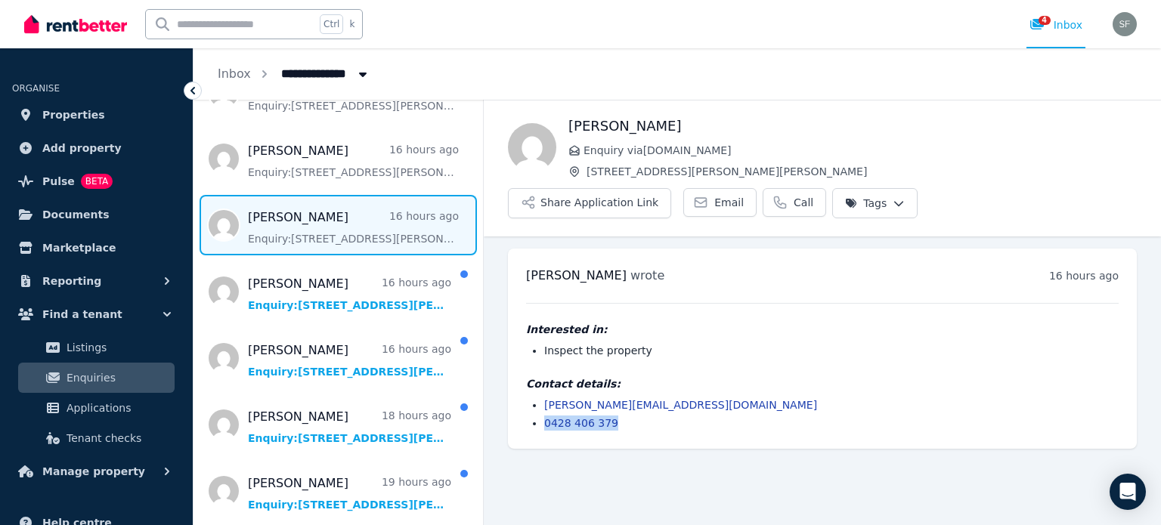
click at [545, 416] on li "0428 406 379" at bounding box center [831, 423] width 574 height 15
copy link "0428 406 379"
click at [708, 157] on span "Enquiry via [DOMAIN_NAME]" at bounding box center [859, 150] width 553 height 15
drag, startPoint x: 722, startPoint y: 150, endPoint x: 584, endPoint y: 150, distance: 137.6
click at [584, 150] on span "Enquiry via [DOMAIN_NAME]" at bounding box center [859, 150] width 553 height 15
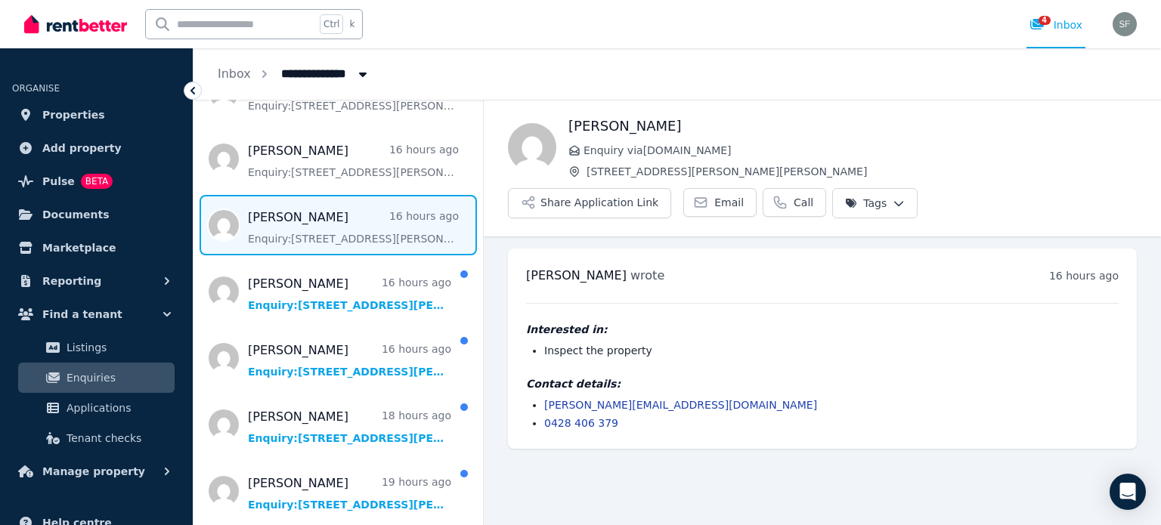
copy span "Enquiry via [DOMAIN_NAME]"
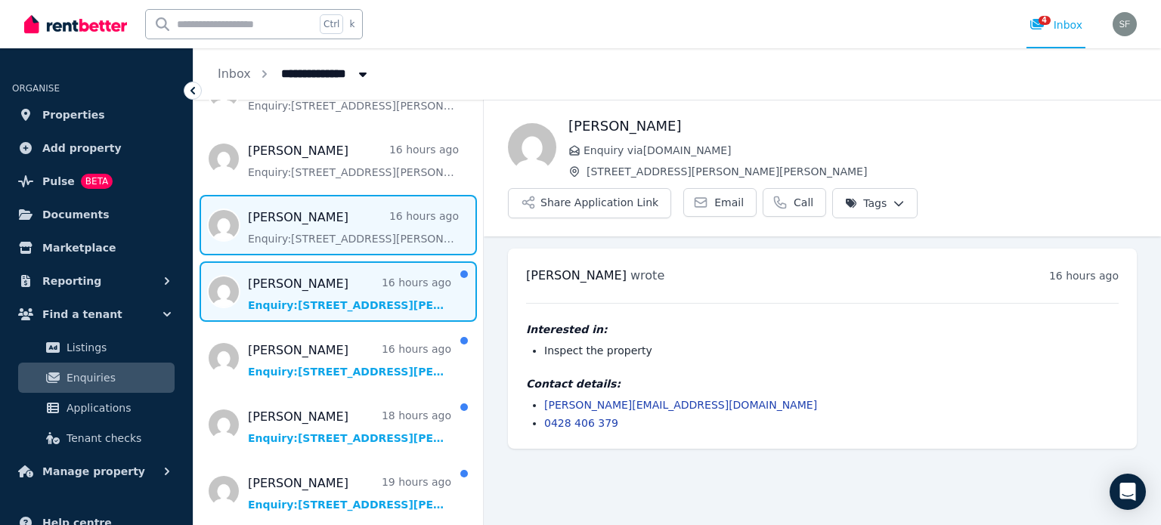
click at [331, 296] on span "Message list" at bounding box center [337, 292] width 289 height 60
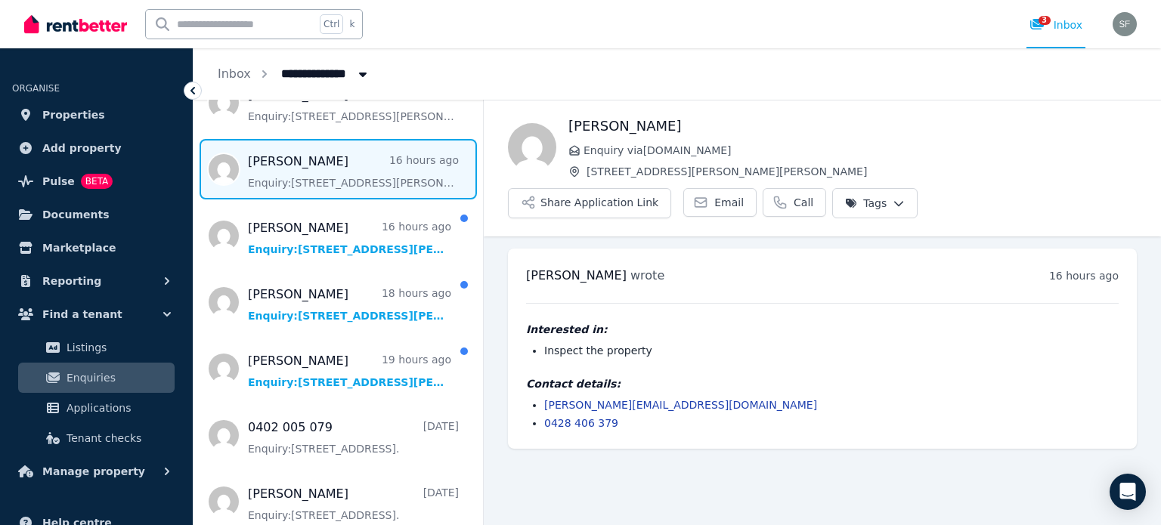
scroll to position [605, 0]
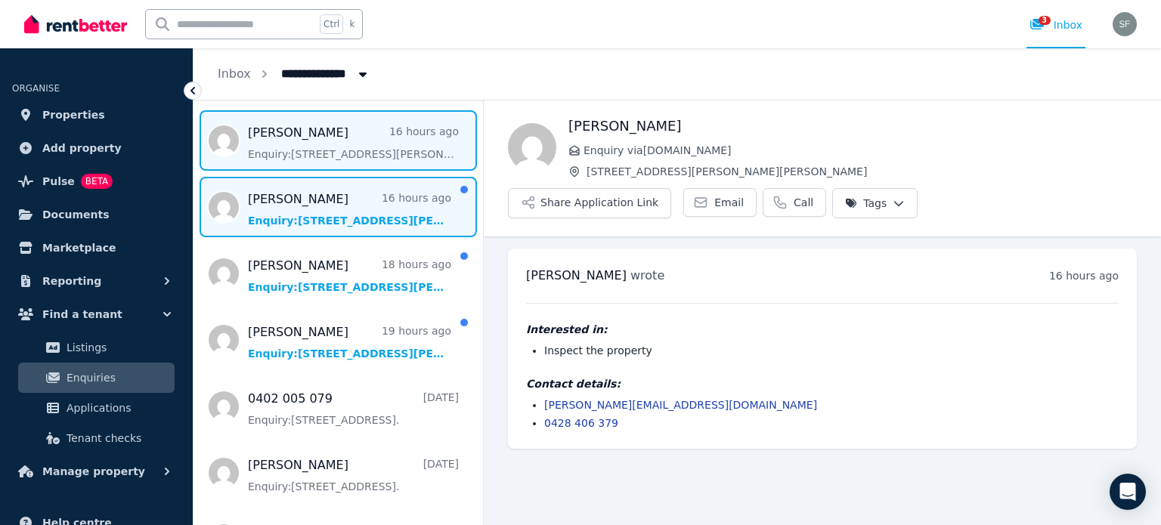
click at [317, 221] on span "Message list" at bounding box center [337, 207] width 289 height 60
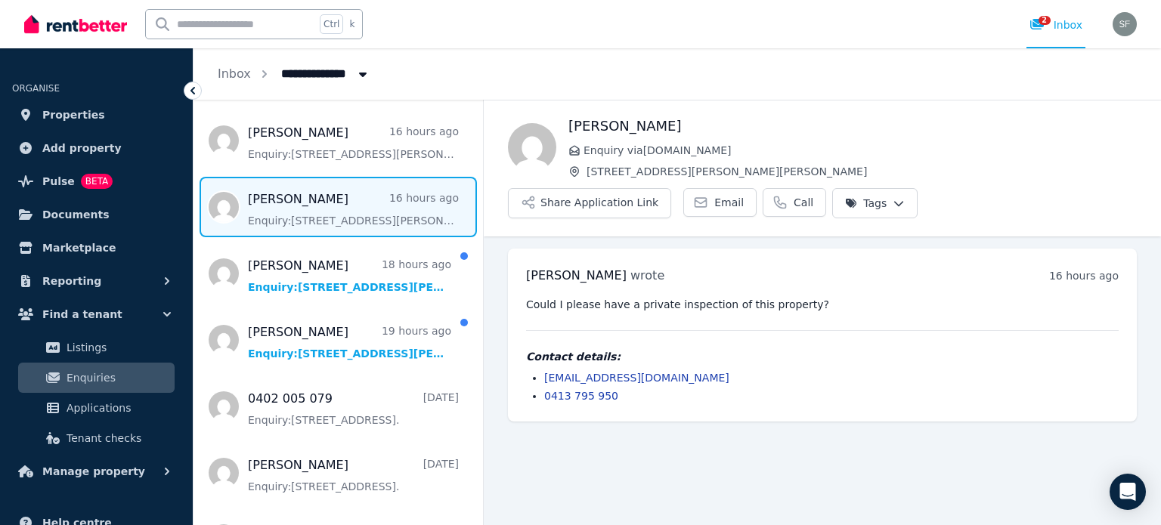
click at [631, 119] on h1 "[PERSON_NAME]" at bounding box center [852, 126] width 568 height 21
drag, startPoint x: 629, startPoint y: 125, endPoint x: 568, endPoint y: 126, distance: 60.5
click at [568, 126] on h1 "[PERSON_NAME]" at bounding box center [852, 126] width 568 height 21
copy h1 "[PERSON_NAME]"
click at [732, 370] on li "[EMAIL_ADDRESS][DOMAIN_NAME]" at bounding box center [831, 377] width 574 height 15
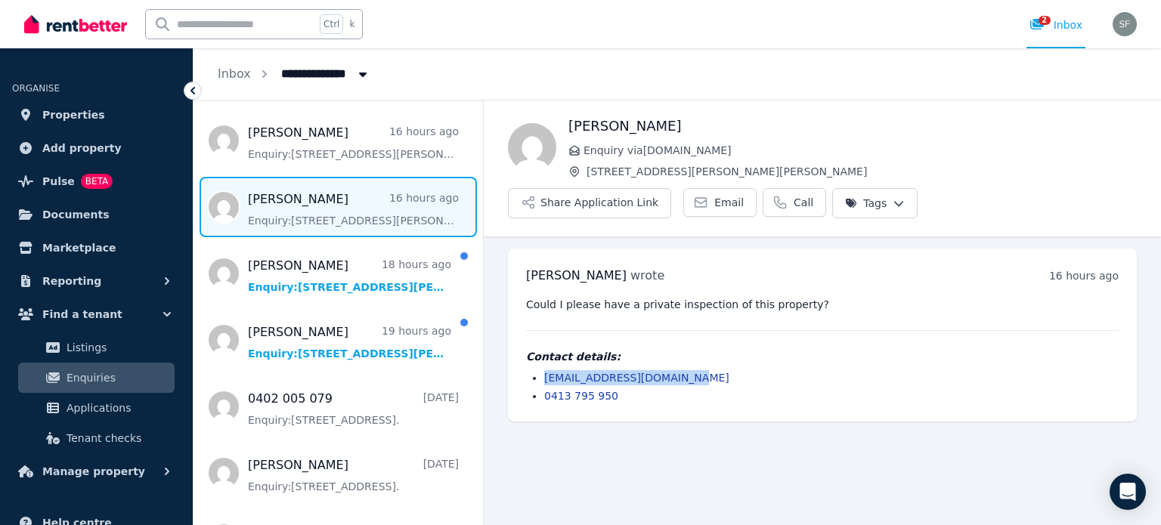
drag, startPoint x: 713, startPoint y: 338, endPoint x: 543, endPoint y: 338, distance: 169.3
click at [543, 370] on ul "[EMAIL_ADDRESS][DOMAIN_NAME] 0413 795 950" at bounding box center [822, 386] width 593 height 33
copy link "[EMAIL_ADDRESS][DOMAIN_NAME]"
click at [648, 388] on li "0413 795 950" at bounding box center [831, 395] width 574 height 15
drag, startPoint x: 621, startPoint y: 358, endPoint x: 543, endPoint y: 359, distance: 77.9
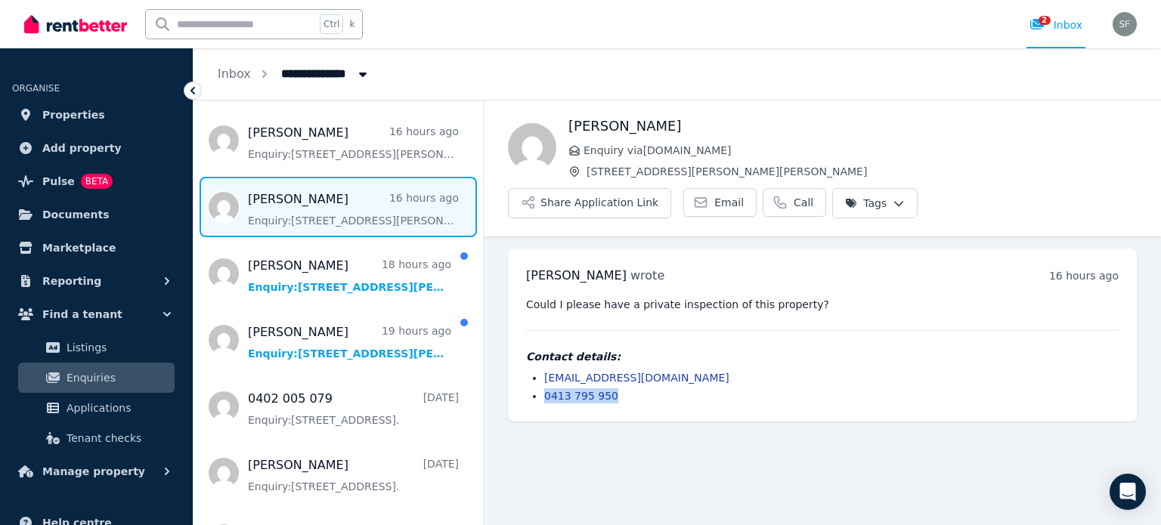
click at [543, 370] on ul "[EMAIL_ADDRESS][DOMAIN_NAME] 0413 795 950" at bounding box center [822, 386] width 593 height 33
copy link "0413 795 950"
click at [713, 150] on span "Enquiry via [DOMAIN_NAME]" at bounding box center [859, 150] width 553 height 15
drag, startPoint x: 717, startPoint y: 150, endPoint x: 583, endPoint y: 153, distance: 133.8
click at [583, 153] on p "Enquiry via [DOMAIN_NAME]" at bounding box center [852, 150] width 568 height 15
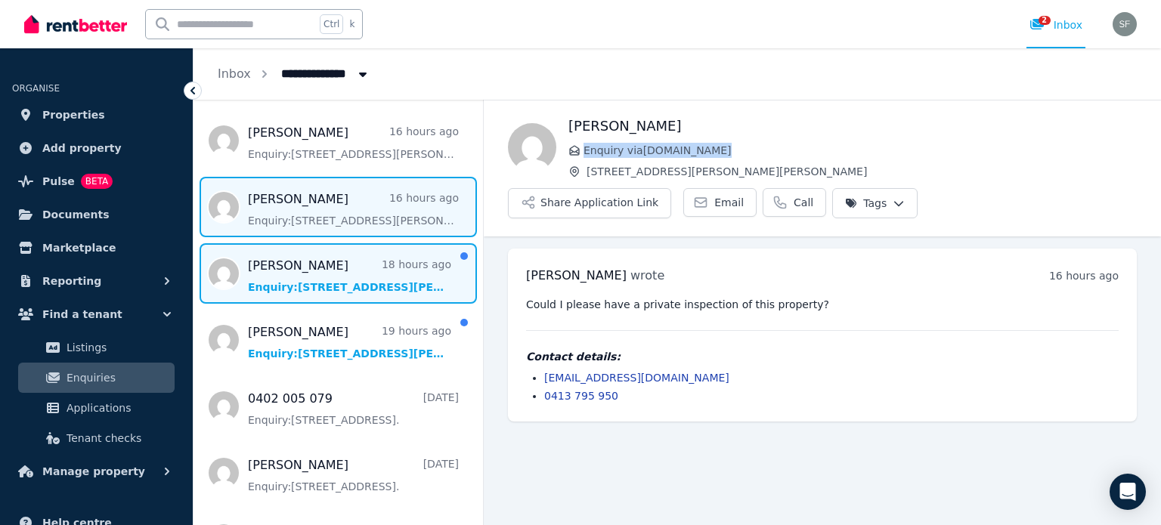
click at [289, 289] on span "Message list" at bounding box center [337, 273] width 289 height 60
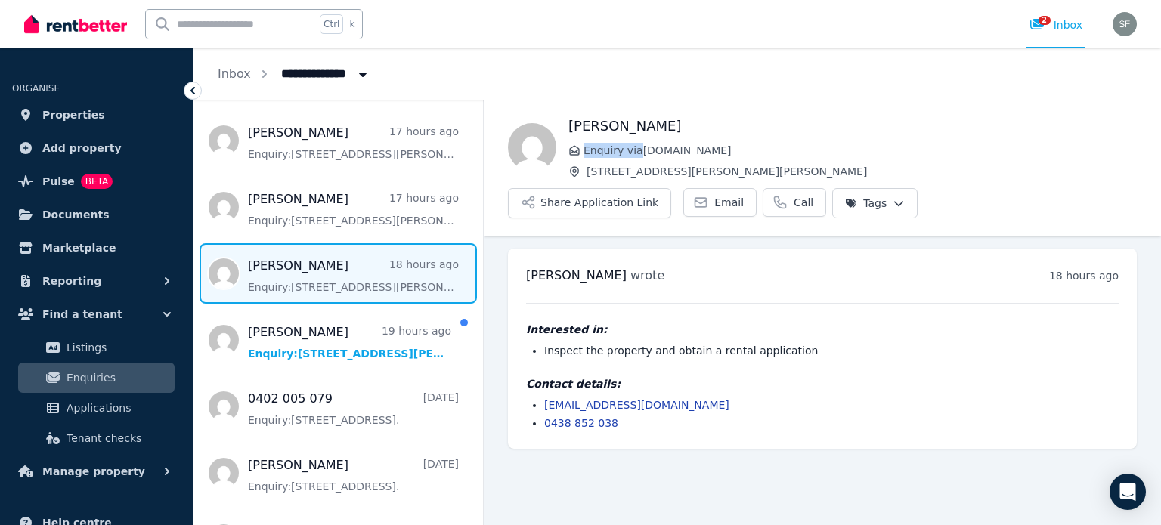
drag, startPoint x: 666, startPoint y: 131, endPoint x: 571, endPoint y: 135, distance: 95.3
click at [571, 135] on h1 "[PERSON_NAME]" at bounding box center [852, 126] width 568 height 21
drag, startPoint x: 720, startPoint y: 153, endPoint x: 585, endPoint y: 149, distance: 134.6
click at [585, 149] on span "Enquiry via [DOMAIN_NAME]" at bounding box center [859, 150] width 553 height 15
drag, startPoint x: 678, startPoint y: 363, endPoint x: 541, endPoint y: 367, distance: 136.9
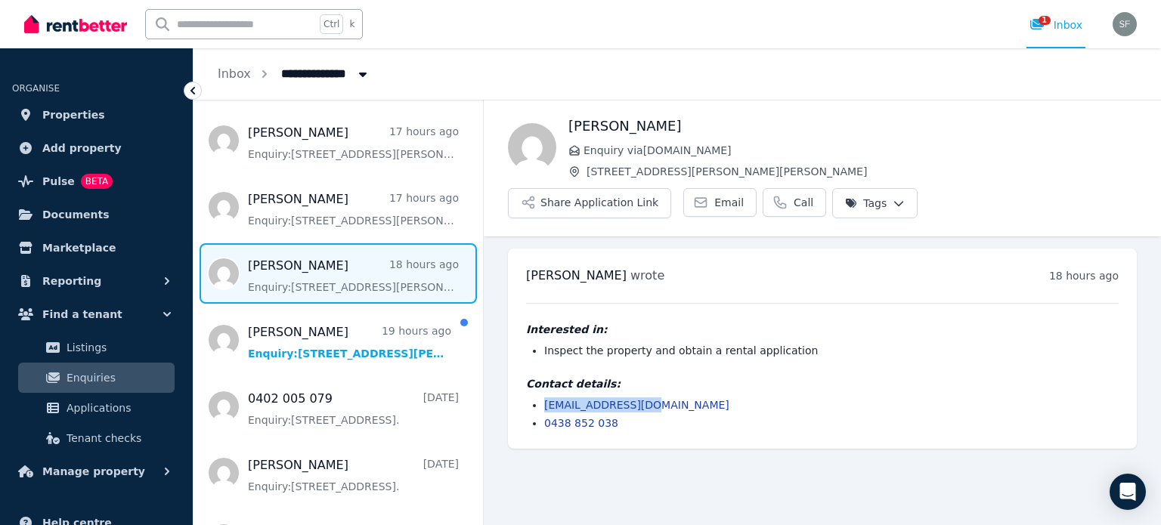
click at [541, 398] on ul "[EMAIL_ADDRESS][DOMAIN_NAME] 0438 852 038" at bounding box center [822, 414] width 593 height 33
drag, startPoint x: 673, startPoint y: 392, endPoint x: 664, endPoint y: 390, distance: 9.9
click at [673, 392] on div "[PERSON_NAME] wrote 18 hours ago 5:41 pm [DATE][DATE] Interested in: Inspect th…" at bounding box center [822, 349] width 629 height 200
drag, startPoint x: 633, startPoint y: 383, endPoint x: 546, endPoint y: 378, distance: 87.8
click at [546, 416] on li "0438 852 038" at bounding box center [831, 423] width 574 height 15
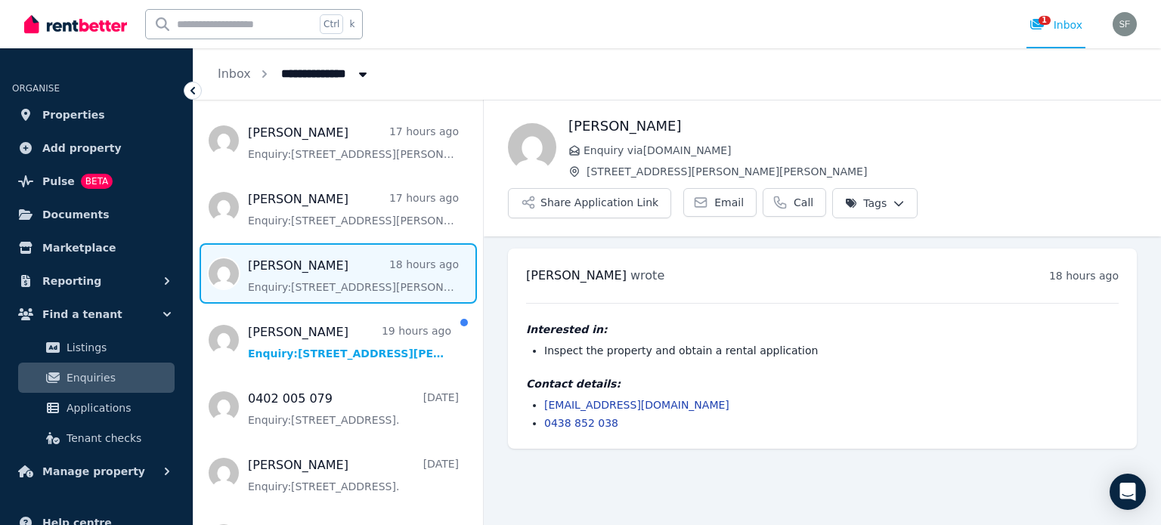
click at [713, 140] on div "[PERSON_NAME] Enquiry via [DOMAIN_NAME] [STREET_ADDRESS][PERSON_NAME][PERSON_NA…" at bounding box center [852, 147] width 568 height 63
drag, startPoint x: 726, startPoint y: 146, endPoint x: 583, endPoint y: 147, distance: 142.9
click at [583, 147] on span "Enquiry via [DOMAIN_NAME]" at bounding box center [859, 150] width 553 height 15
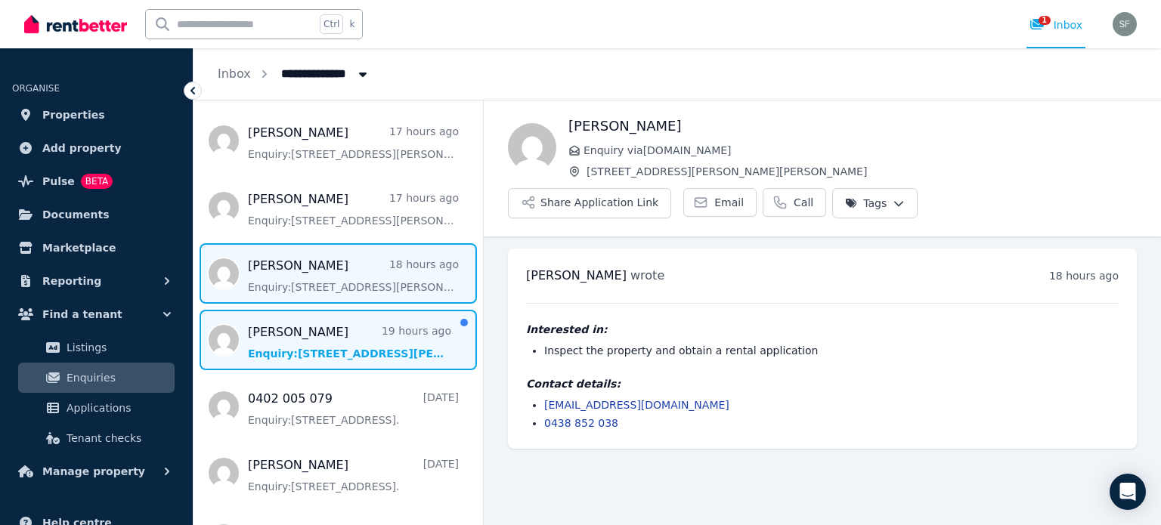
click at [333, 355] on span "Message list" at bounding box center [337, 340] width 289 height 60
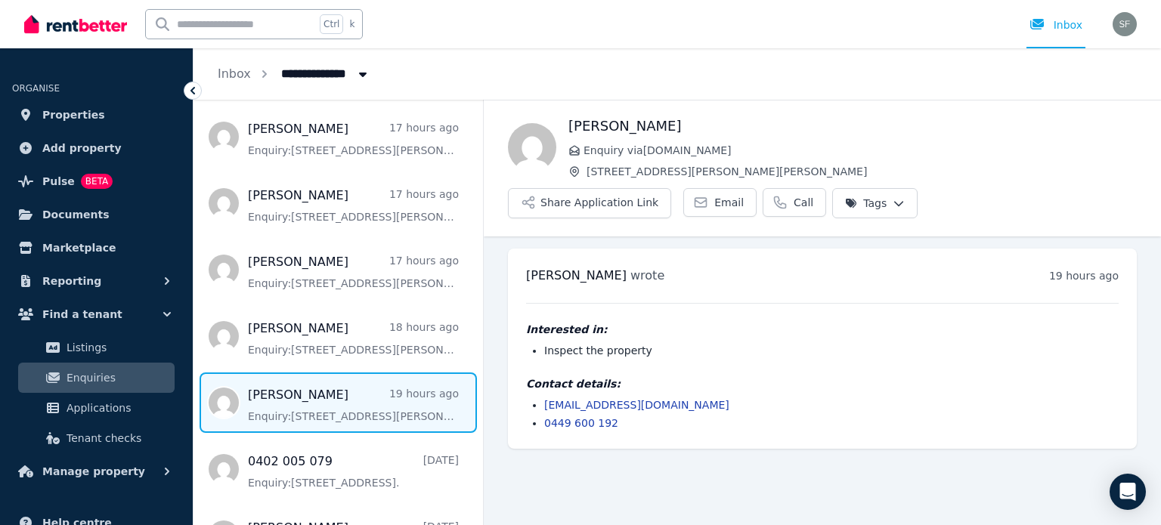
scroll to position [605, 0]
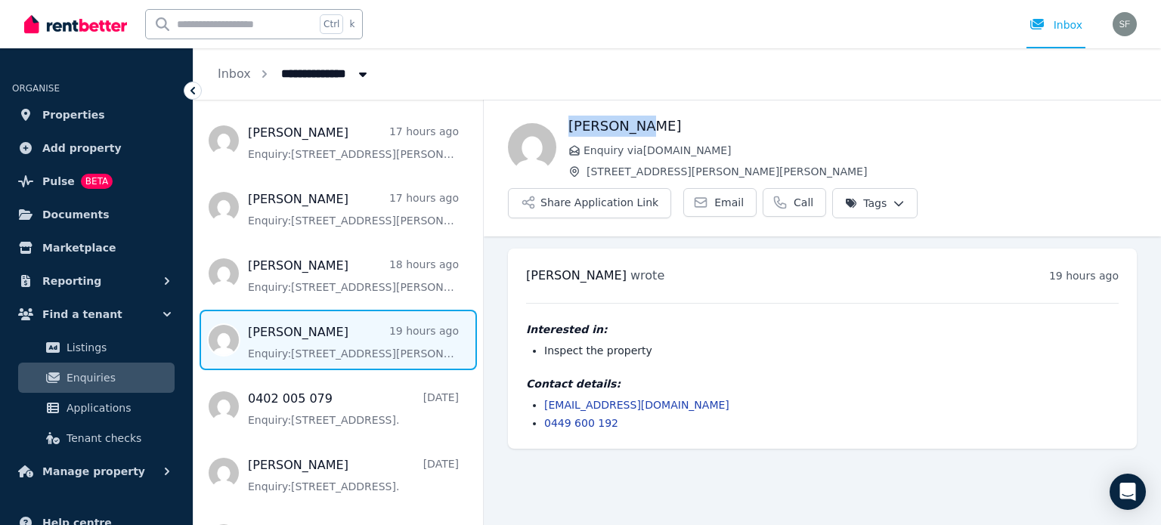
drag, startPoint x: 663, startPoint y: 116, endPoint x: 568, endPoint y: 123, distance: 95.5
click at [568, 123] on div "[PERSON_NAME] Enquiry via [DOMAIN_NAME] [STREET_ADDRESS][PERSON_NAME][PERSON_NA…" at bounding box center [822, 167] width 677 height 103
click at [735, 398] on li "[EMAIL_ADDRESS][DOMAIN_NAME]" at bounding box center [831, 405] width 574 height 15
drag, startPoint x: 706, startPoint y: 367, endPoint x: 538, endPoint y: 365, distance: 167.8
click at [538, 398] on ul "[EMAIL_ADDRESS][DOMAIN_NAME] 0449 600 192" at bounding box center [822, 414] width 593 height 33
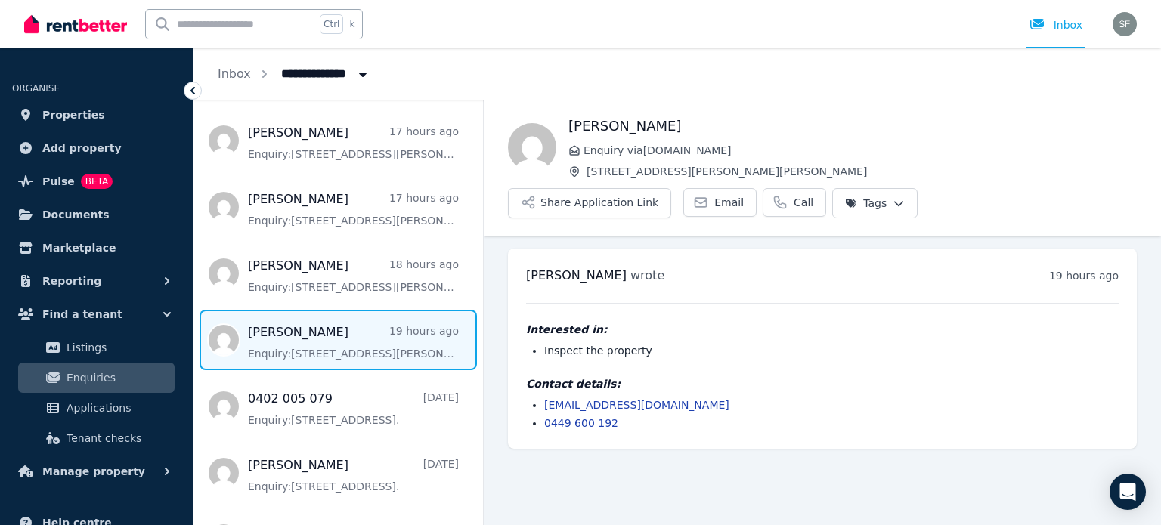
click at [677, 416] on li "0449 600 192" at bounding box center [831, 423] width 574 height 15
drag, startPoint x: 633, startPoint y: 385, endPoint x: 544, endPoint y: 384, distance: 89.2
click at [544, 416] on li "0449 600 192" at bounding box center [831, 423] width 574 height 15
drag, startPoint x: 689, startPoint y: 161, endPoint x: 701, endPoint y: 153, distance: 14.3
click at [689, 161] on div "[PERSON_NAME] Enquiry via [DOMAIN_NAME] [STREET_ADDRESS][PERSON_NAME][PERSON_NA…" at bounding box center [852, 147] width 568 height 63
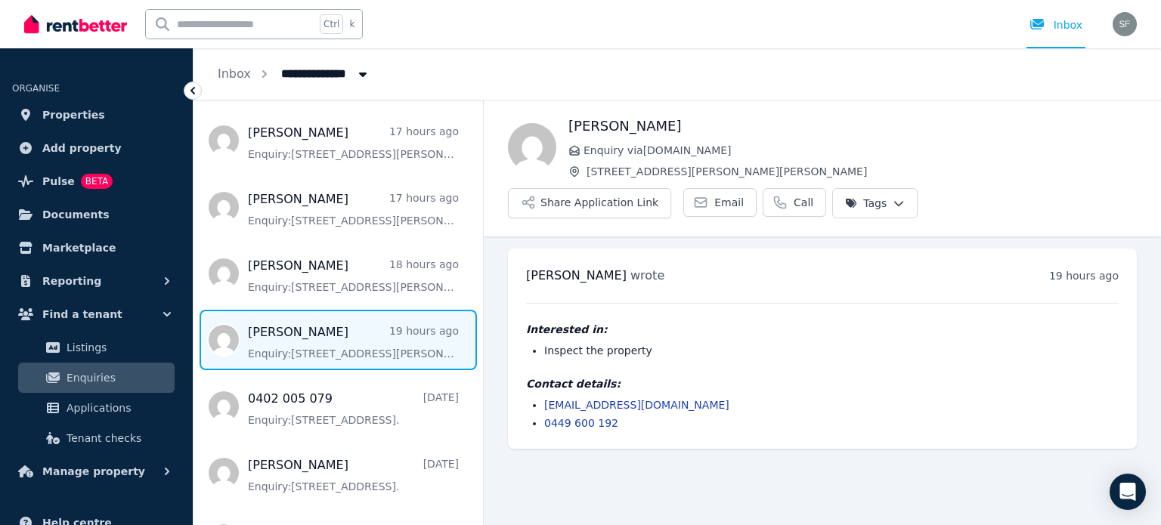
drag, startPoint x: 723, startPoint y: 150, endPoint x: 580, endPoint y: 147, distance: 142.9
click at [580, 147] on p "Enquiry via [DOMAIN_NAME]" at bounding box center [852, 150] width 568 height 15
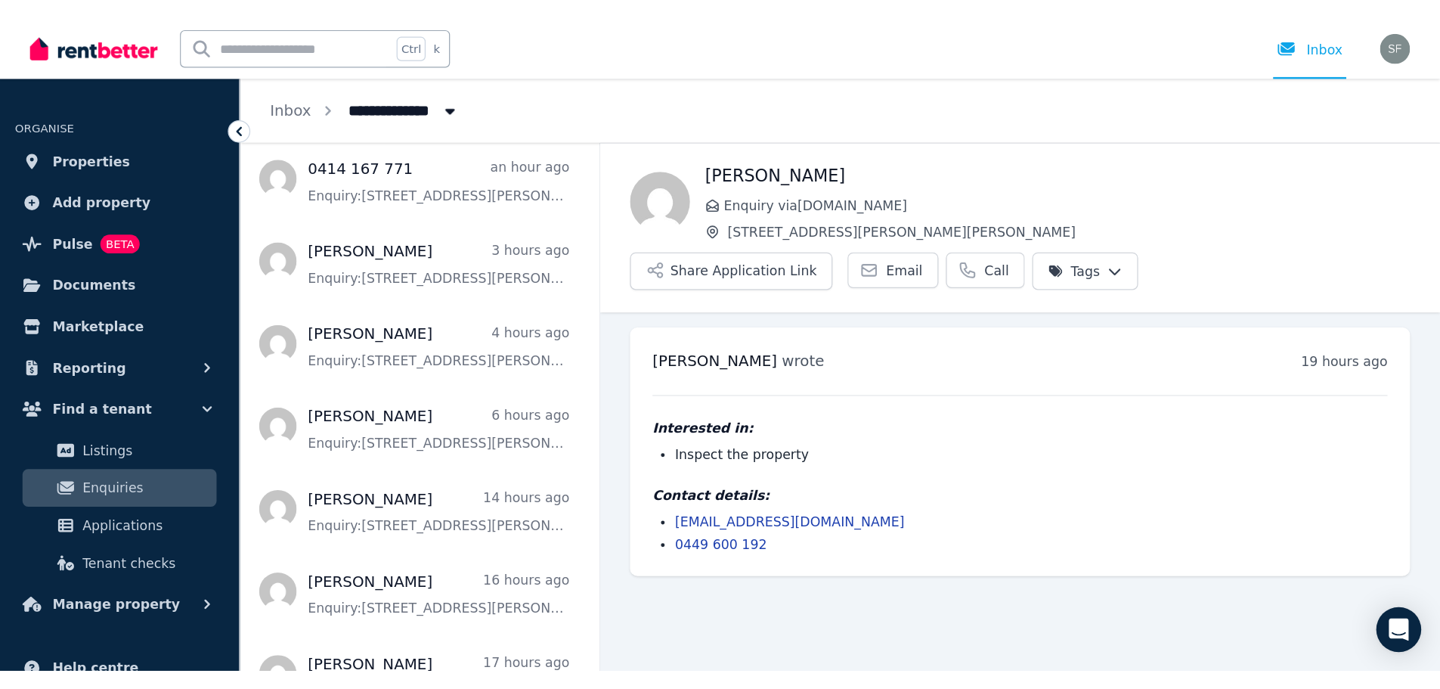
scroll to position [0, 0]
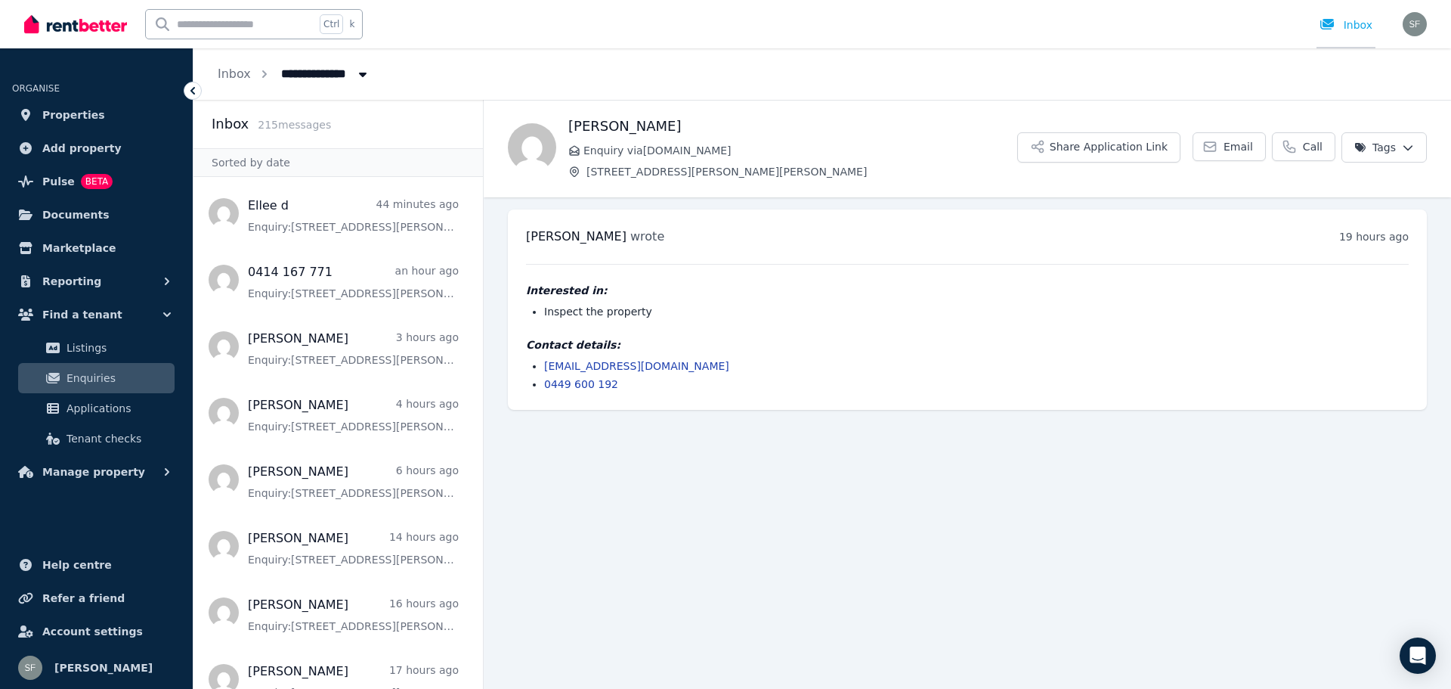
click at [1160, 29] on div at bounding box center [1332, 24] width 24 height 15
click at [73, 116] on span "Properties" at bounding box center [73, 115] width 63 height 18
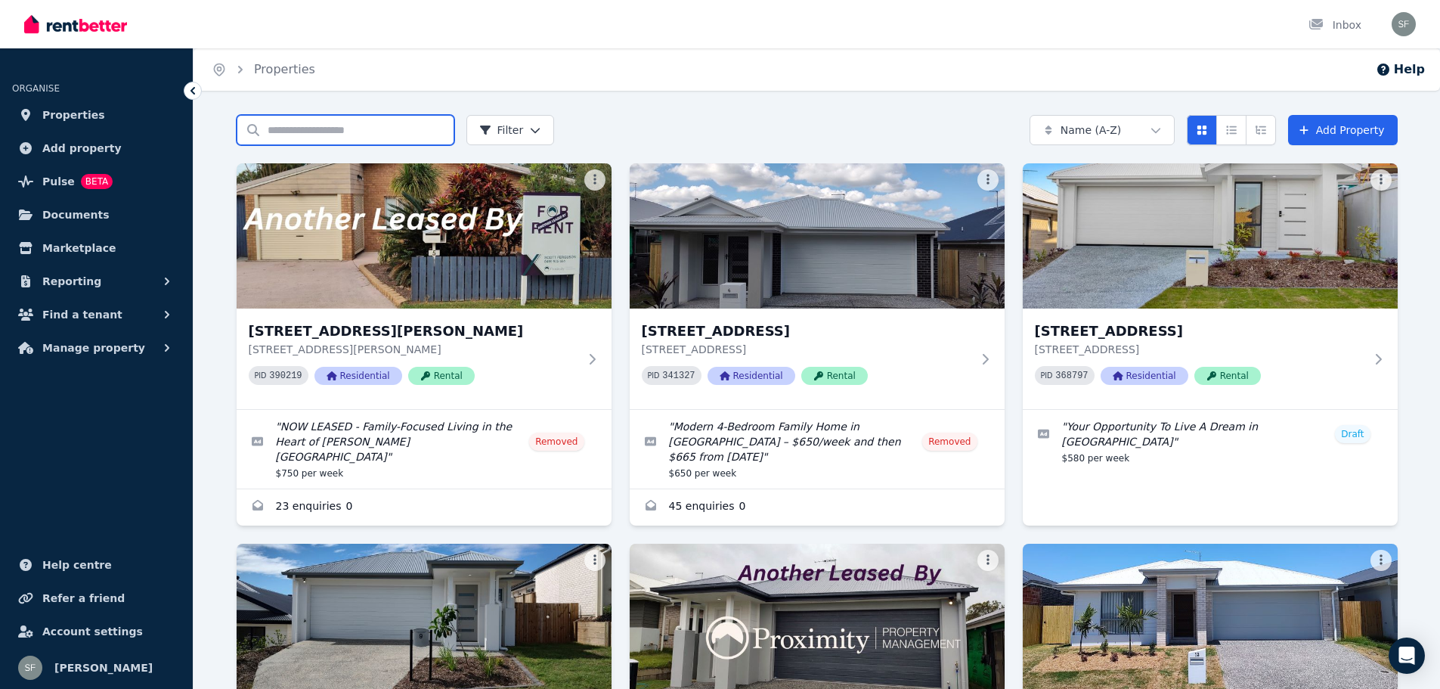
click at [355, 135] on input "Search properties" at bounding box center [346, 130] width 218 height 30
type input "***"
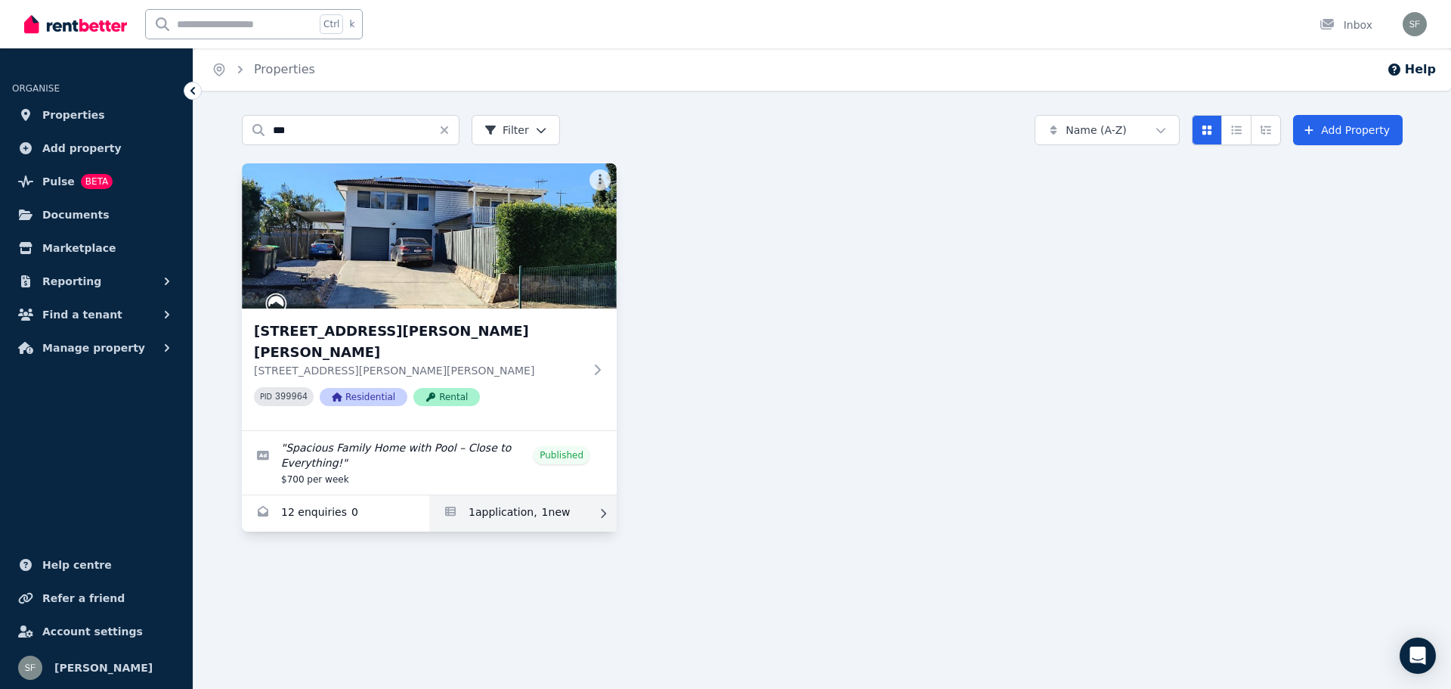
click at [534, 495] on link "Applications for 121 Denham St, Bracken Ridge" at bounding box center [522, 513] width 187 height 36
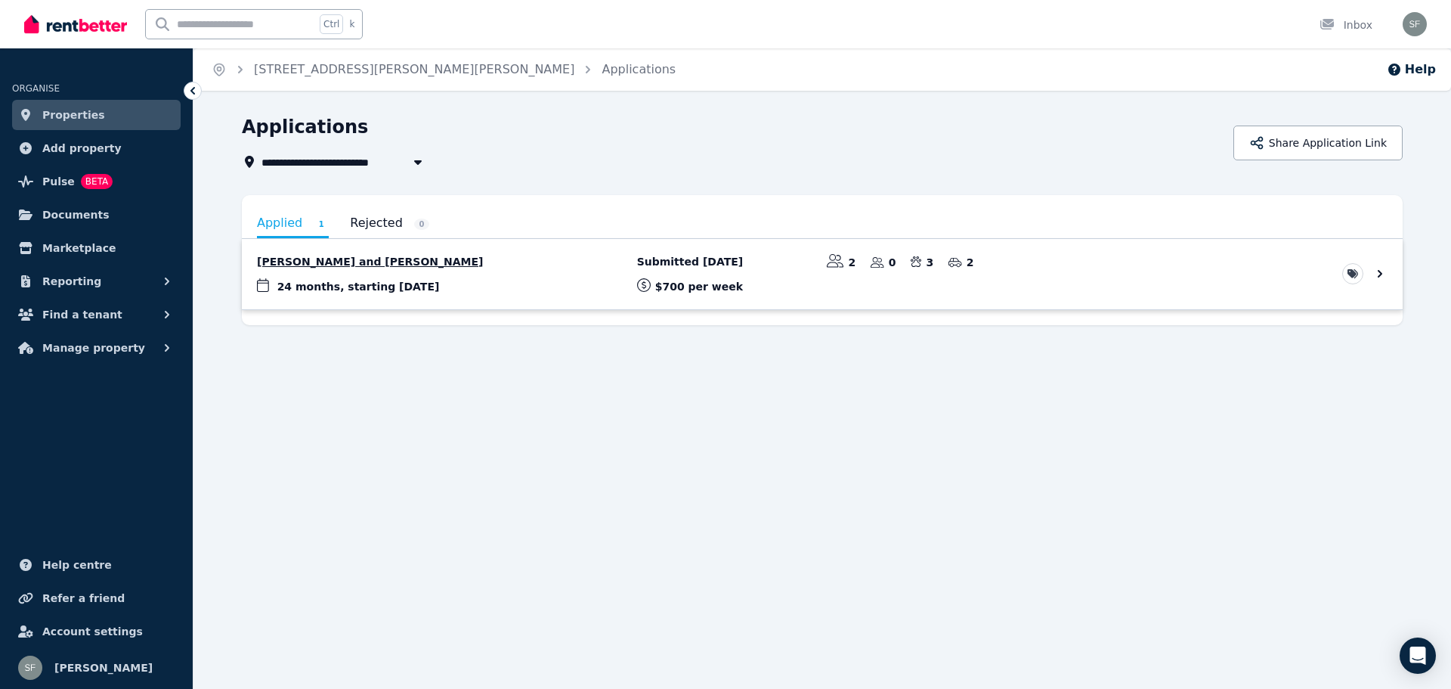
click at [373, 267] on link "View application: Aidan Powell and Ellee Divic" at bounding box center [822, 274] width 1161 height 70
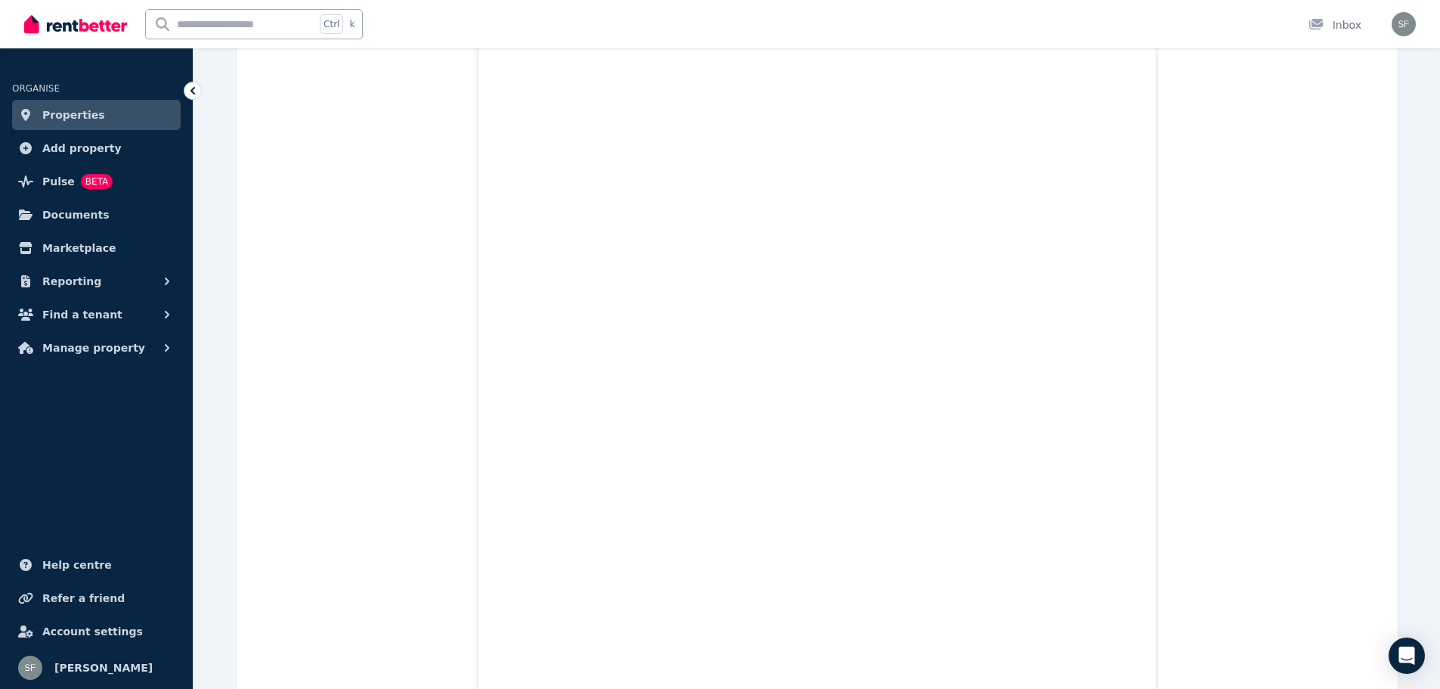
scroll to position [151, 0]
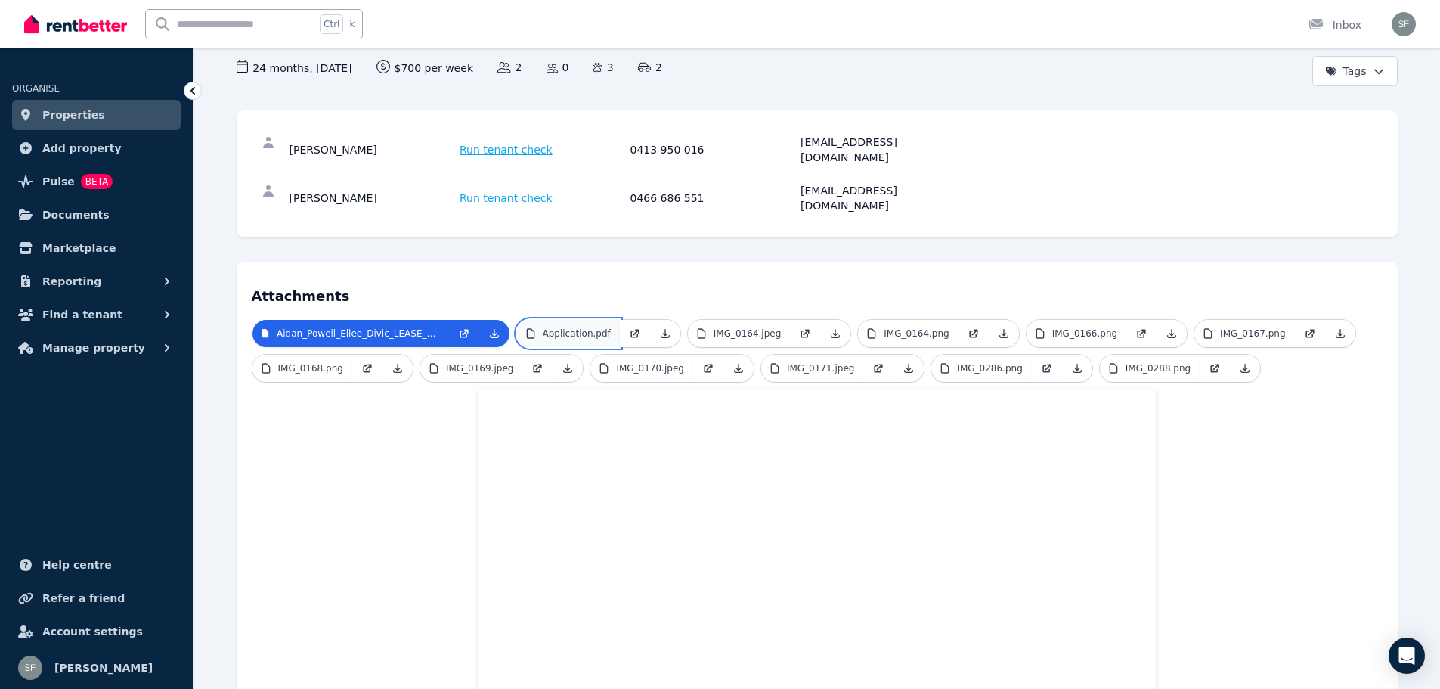
click at [583, 327] on p "Application.pdf" at bounding box center [577, 333] width 68 height 12
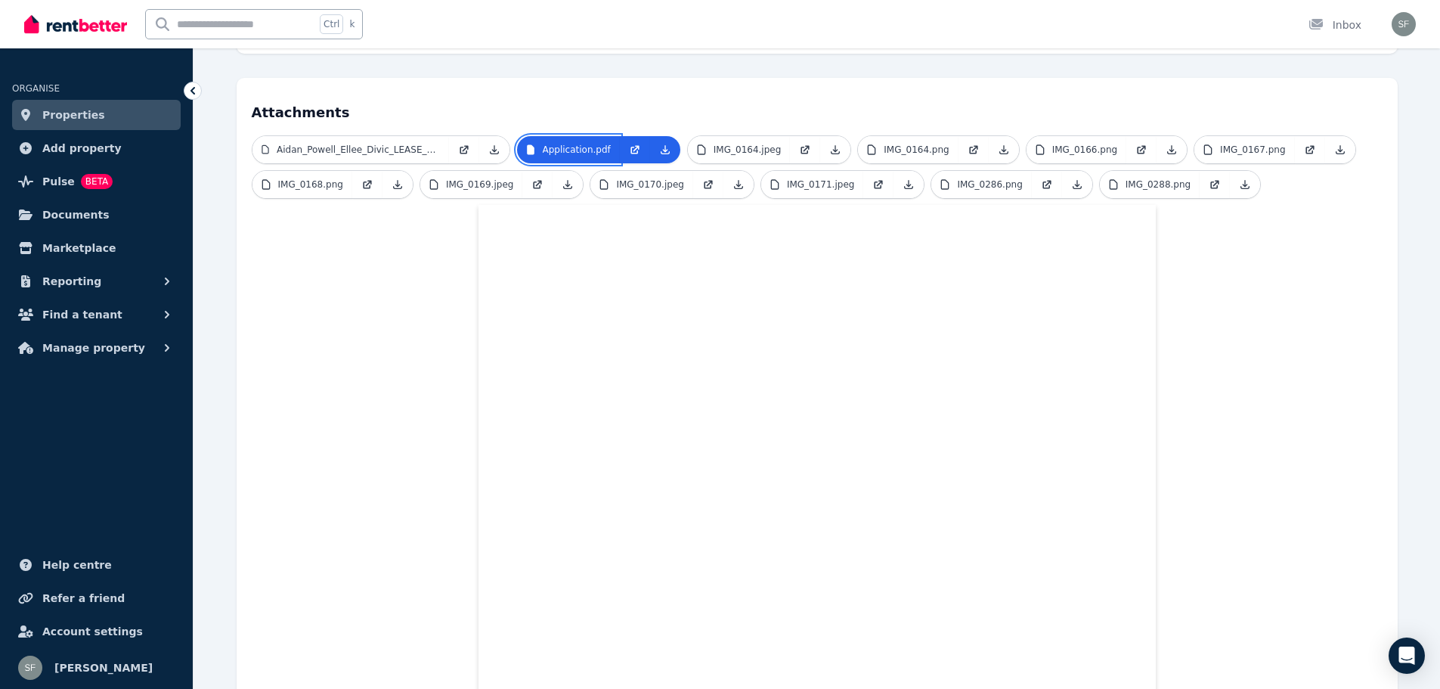
scroll to position [227, 0]
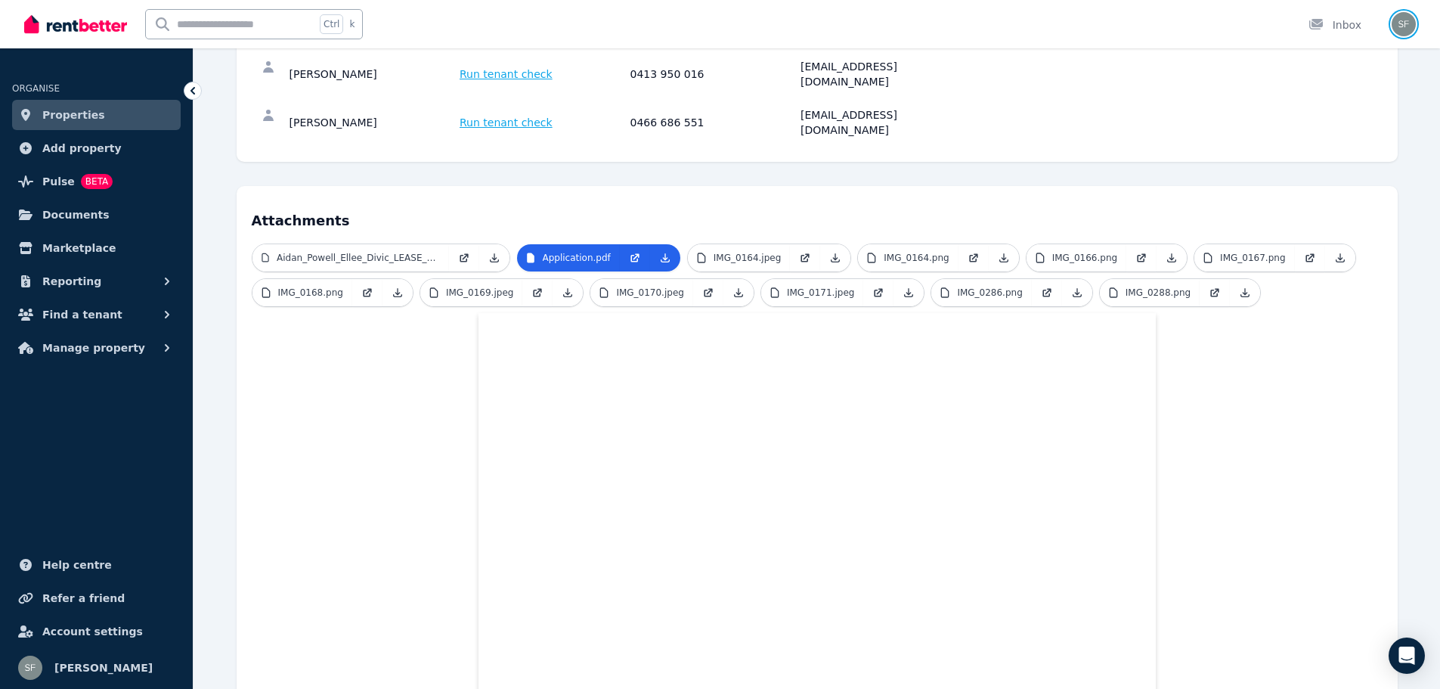
click at [1160, 28] on img "button" at bounding box center [1403, 24] width 24 height 24
click at [1160, 195] on span "Logout" at bounding box center [1343, 199] width 145 height 27
